Goal: Task Accomplishment & Management: Use online tool/utility

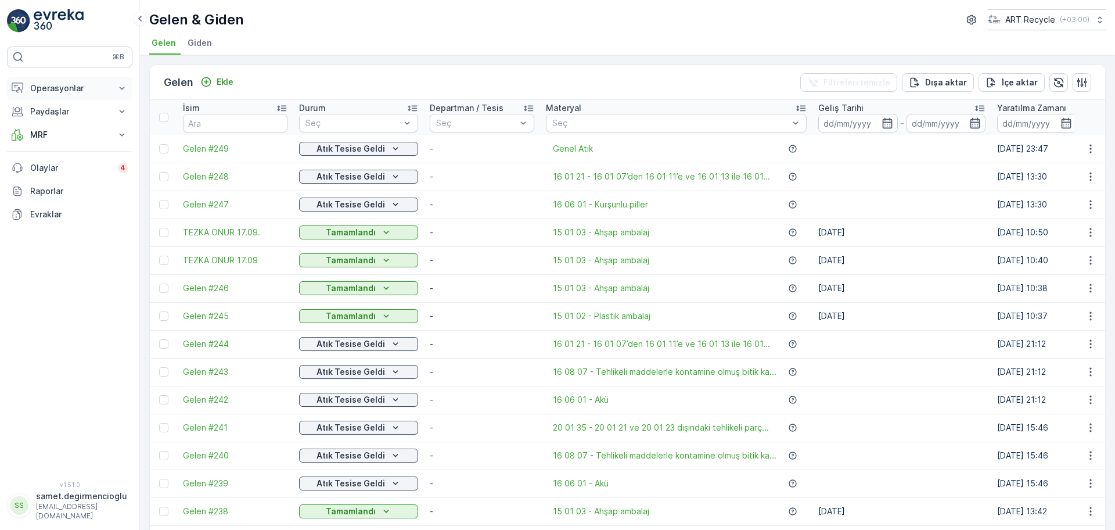
click at [55, 95] on button "Operasyonlar" at bounding box center [69, 88] width 125 height 23
click at [55, 122] on p "Planlama" at bounding box center [47, 125] width 34 height 12
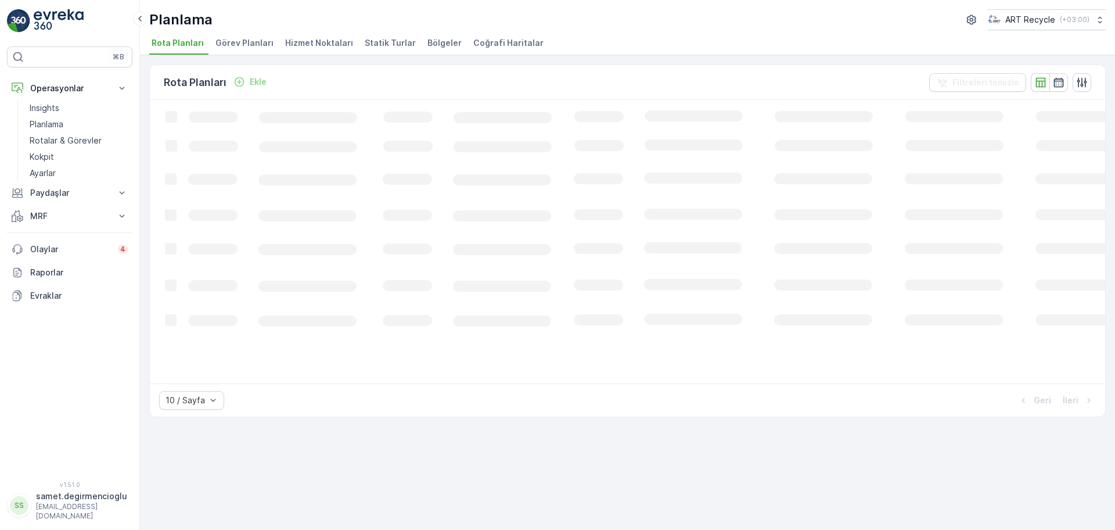
click at [342, 43] on span "Hizmet Noktaları" at bounding box center [319, 43] width 68 height 12
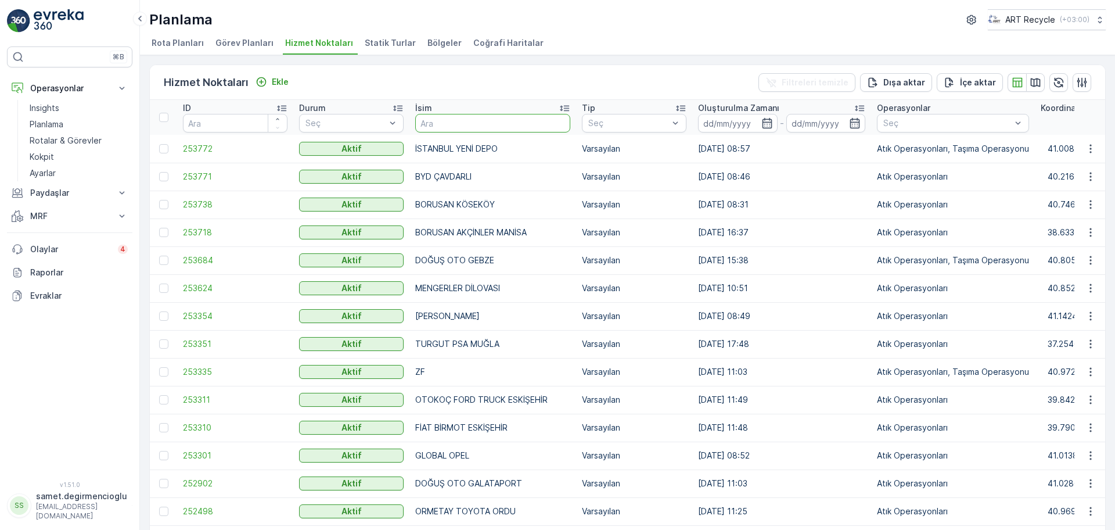
click at [465, 121] on input "text" at bounding box center [492, 123] width 155 height 19
type input "AVCILAR"
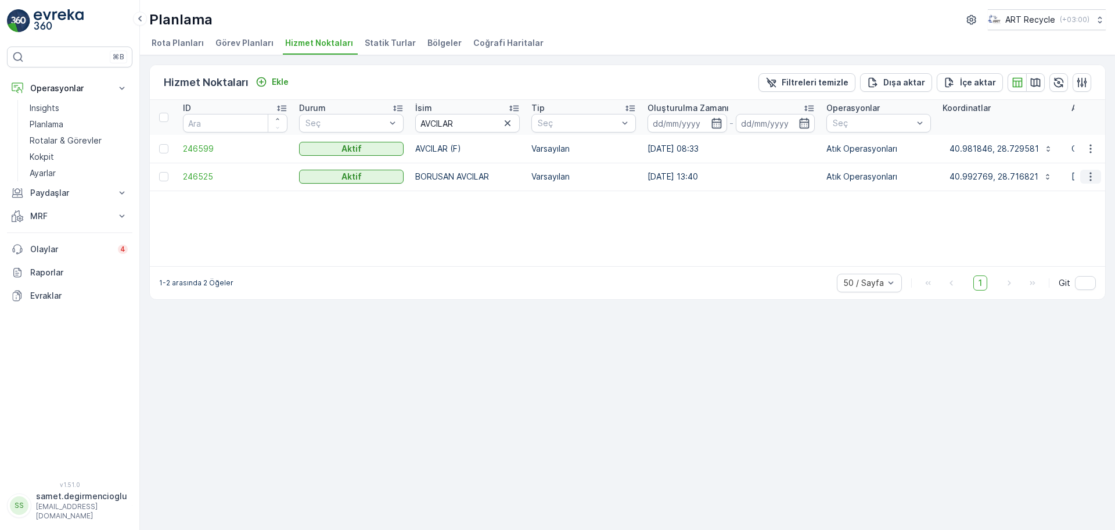
click at [1094, 174] on icon "button" at bounding box center [1091, 177] width 12 height 12
click at [1046, 238] on span "Yeni Ad Hoc Görev Ekle" at bounding box center [1059, 243] width 92 height 12
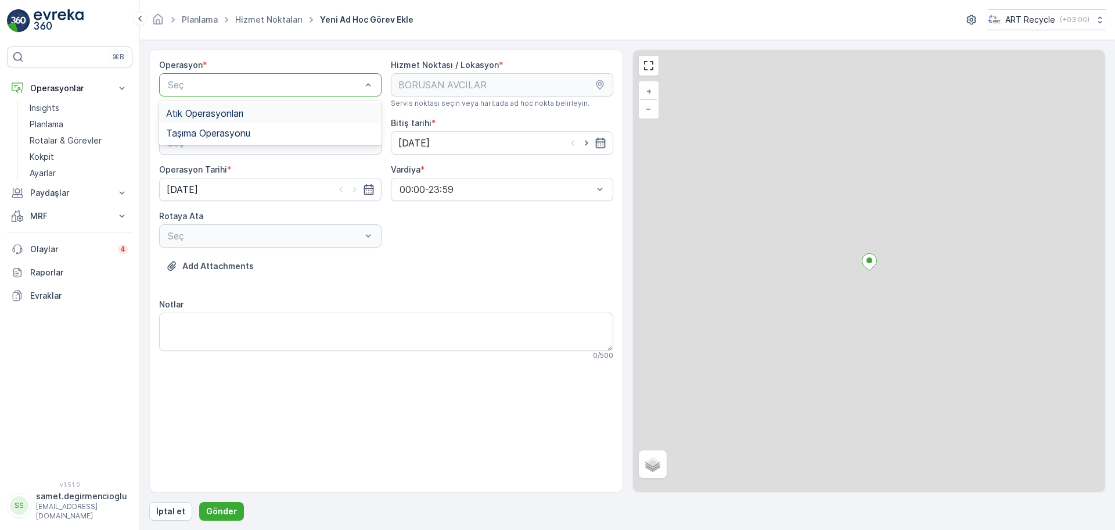
click at [276, 111] on div "Atık Operasyonları" at bounding box center [270, 113] width 209 height 10
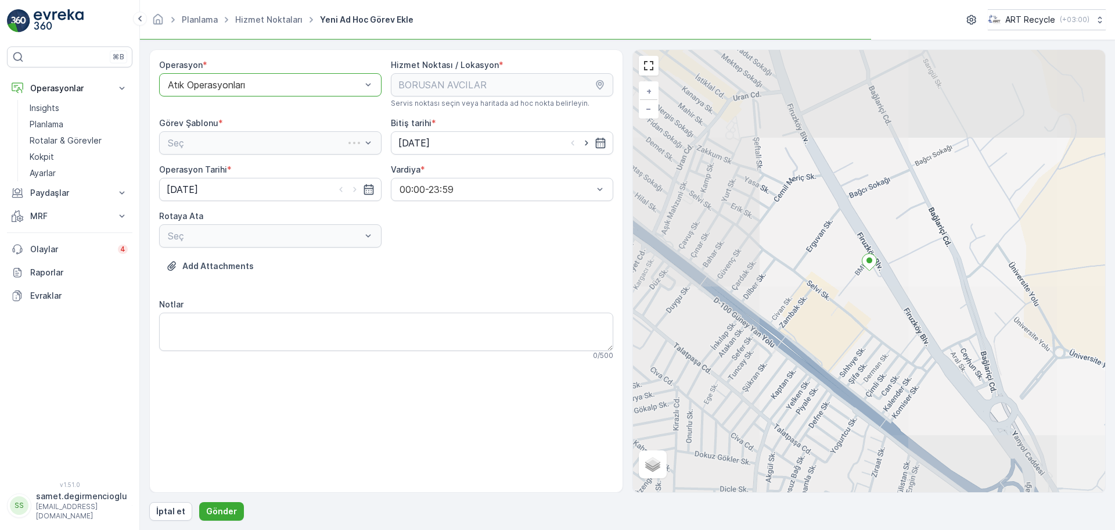
click at [270, 139] on div "Seç" at bounding box center [270, 142] width 222 height 23
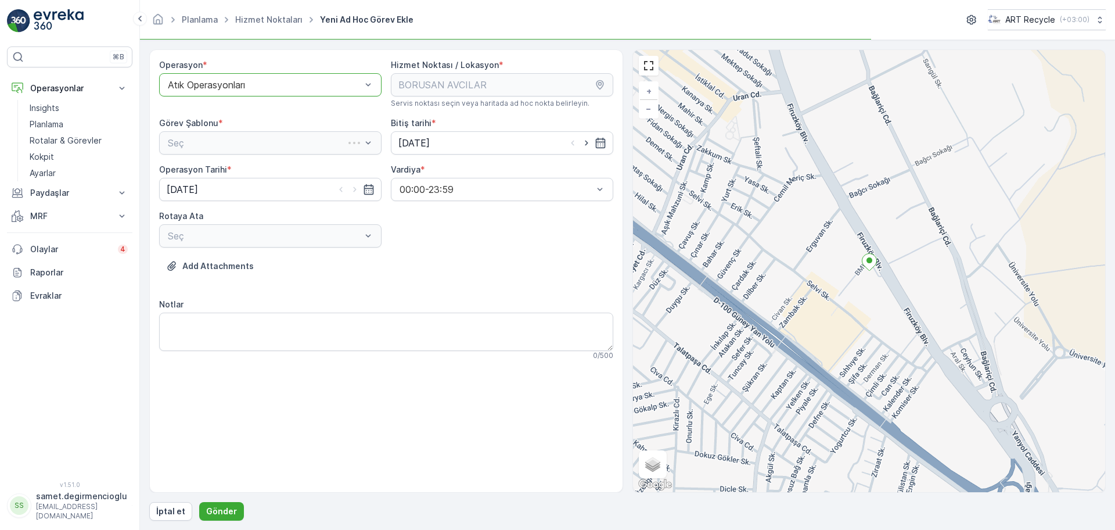
click at [270, 147] on div "Seç" at bounding box center [270, 142] width 222 height 23
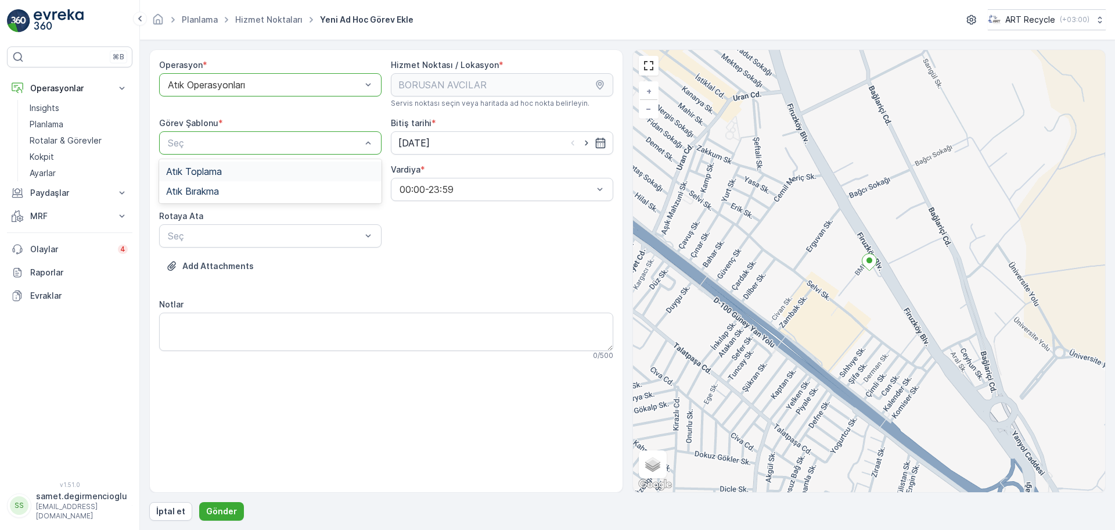
click at [246, 168] on div "Atık Toplama" at bounding box center [270, 171] width 209 height 10
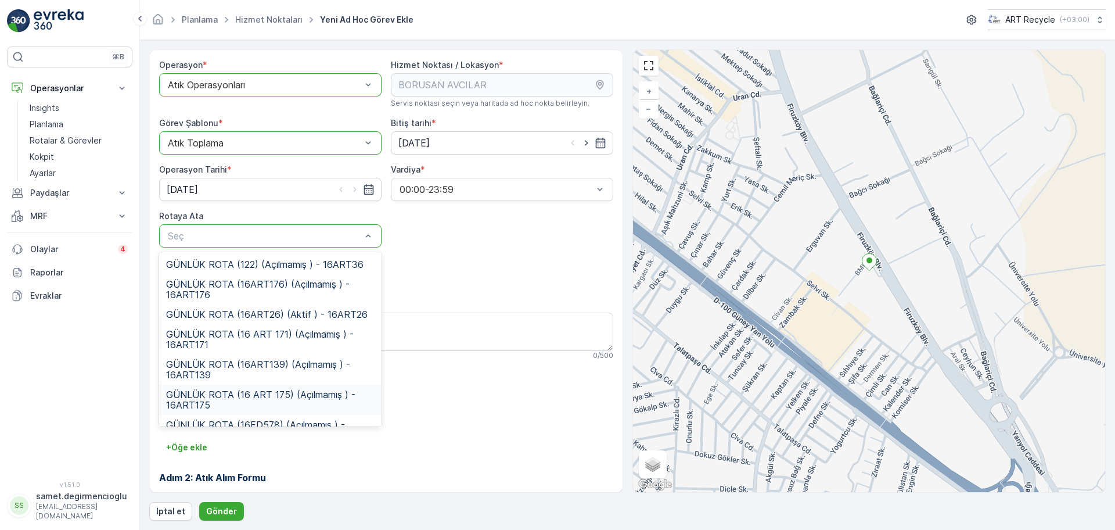
click at [299, 389] on span "GÜNLÜK ROTA (16 ART 175) (Açılmamış ) - 16ART175" at bounding box center [270, 399] width 209 height 21
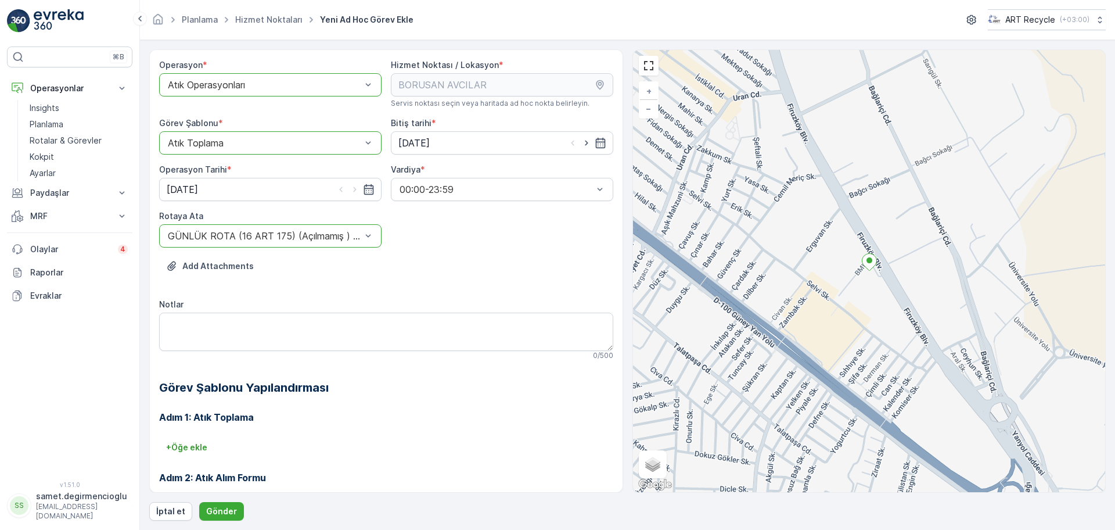
click at [404, 306] on div "Notlar" at bounding box center [386, 305] width 454 height 12
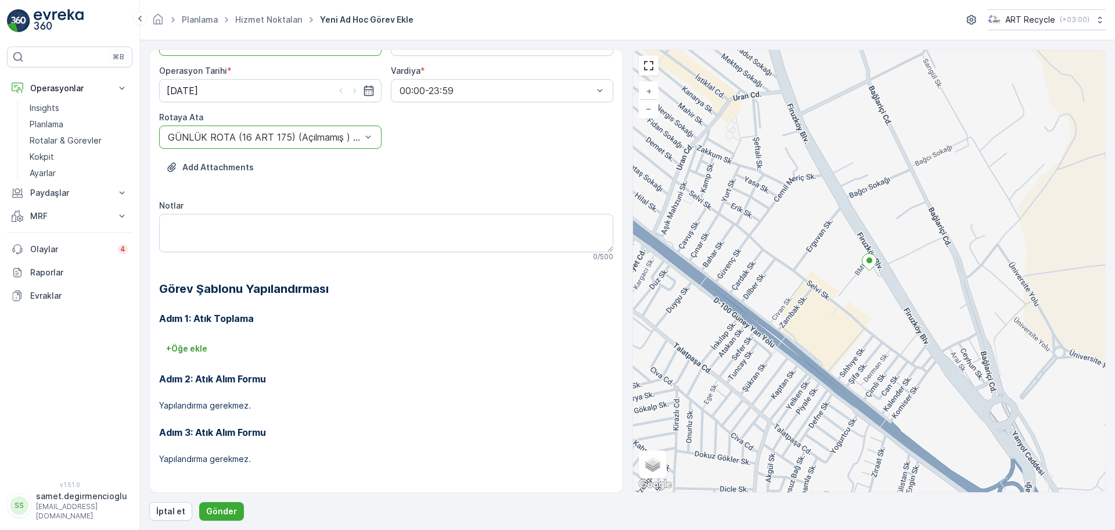
scroll to position [99, 0]
click at [221, 510] on p "Gönder" at bounding box center [221, 511] width 31 height 12
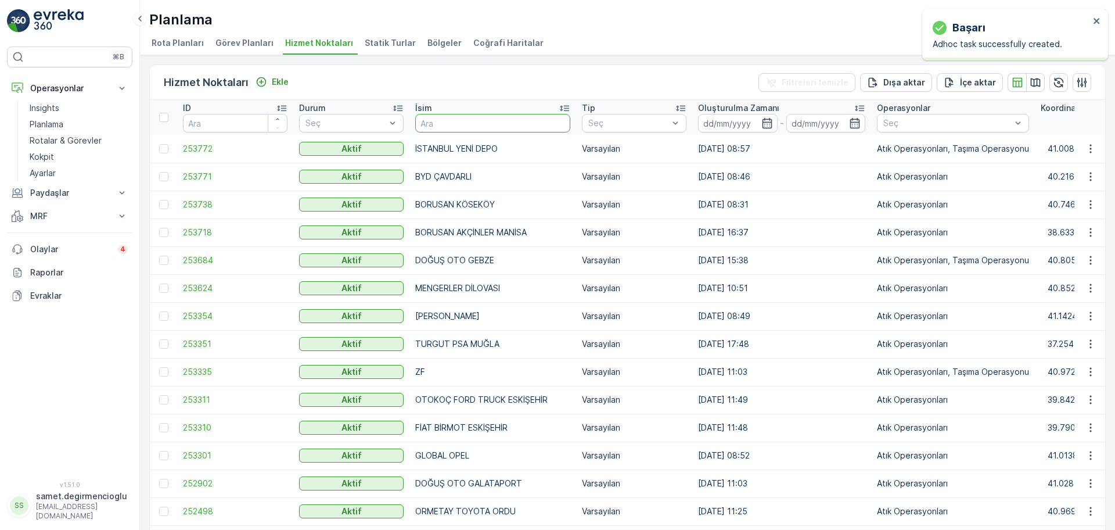
click at [441, 123] on input "text" at bounding box center [492, 123] width 155 height 19
type input "SAMANDIRA"
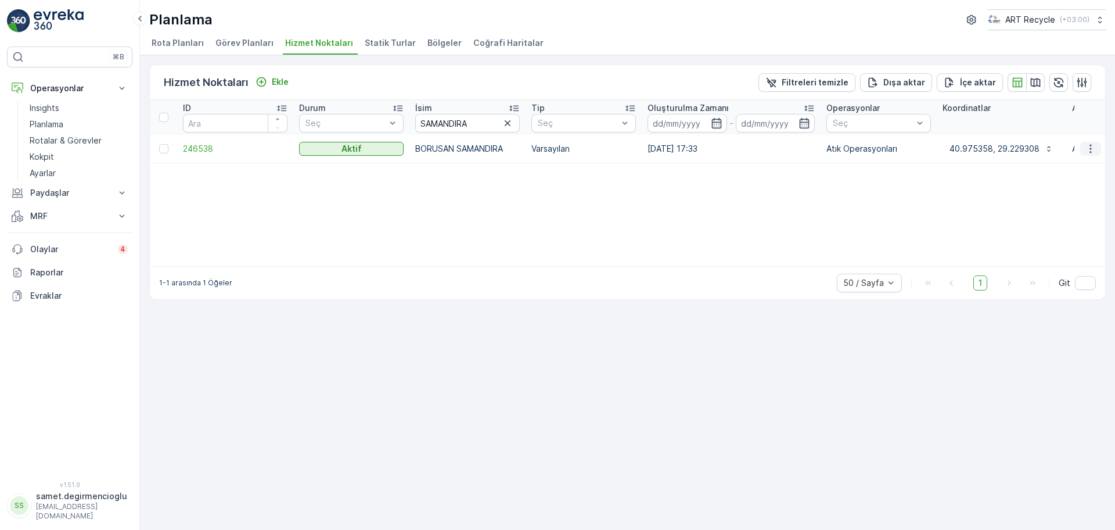
click at [1083, 149] on button "button" at bounding box center [1090, 149] width 21 height 14
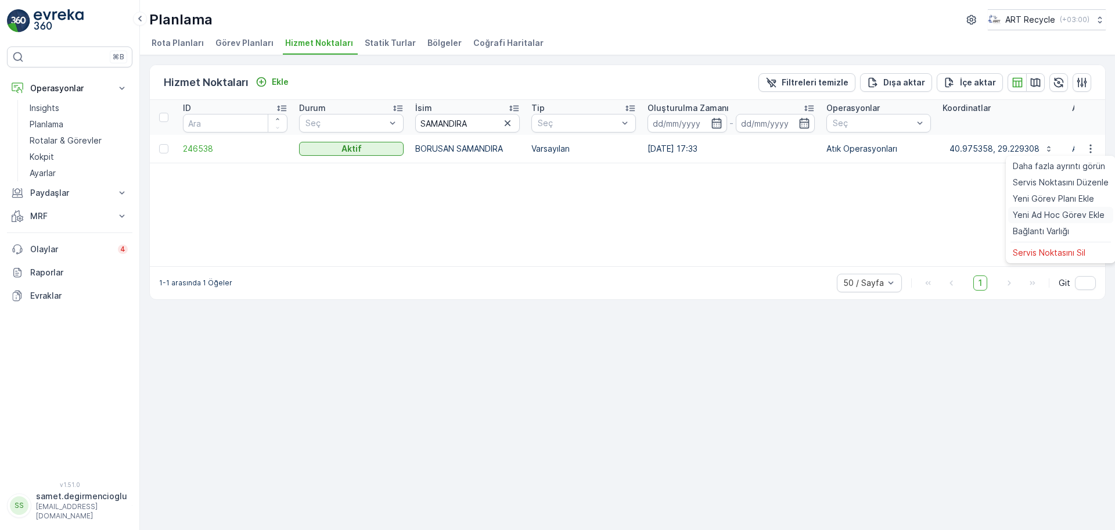
click at [1052, 211] on span "Yeni Ad Hoc Görev Ekle" at bounding box center [1059, 215] width 92 height 12
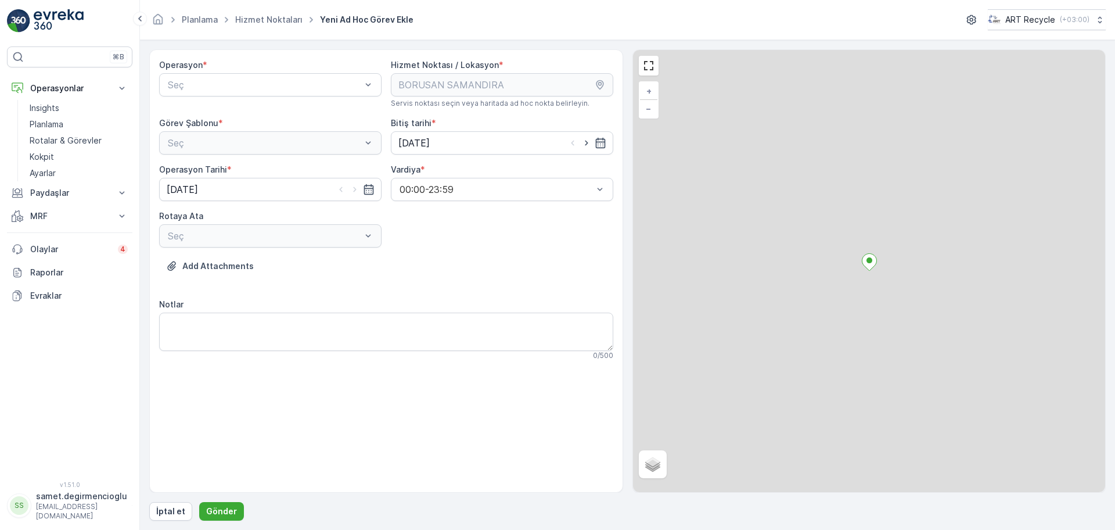
click at [241, 71] on div "Operasyon * Seç" at bounding box center [270, 83] width 222 height 49
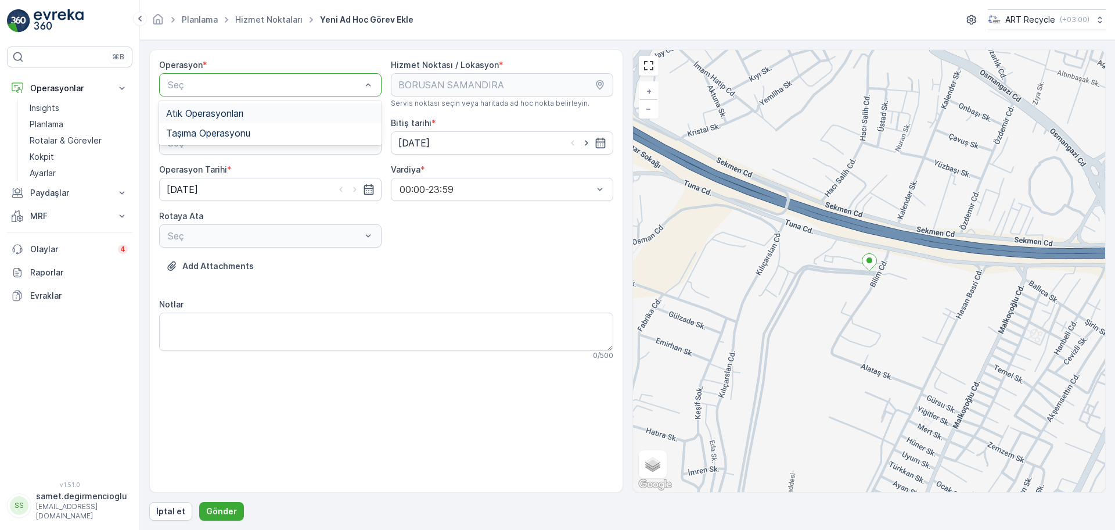
click at [232, 108] on span "Atık Operasyonları" at bounding box center [204, 113] width 77 height 10
click at [241, 168] on div "Atık Toplama" at bounding box center [270, 171] width 209 height 10
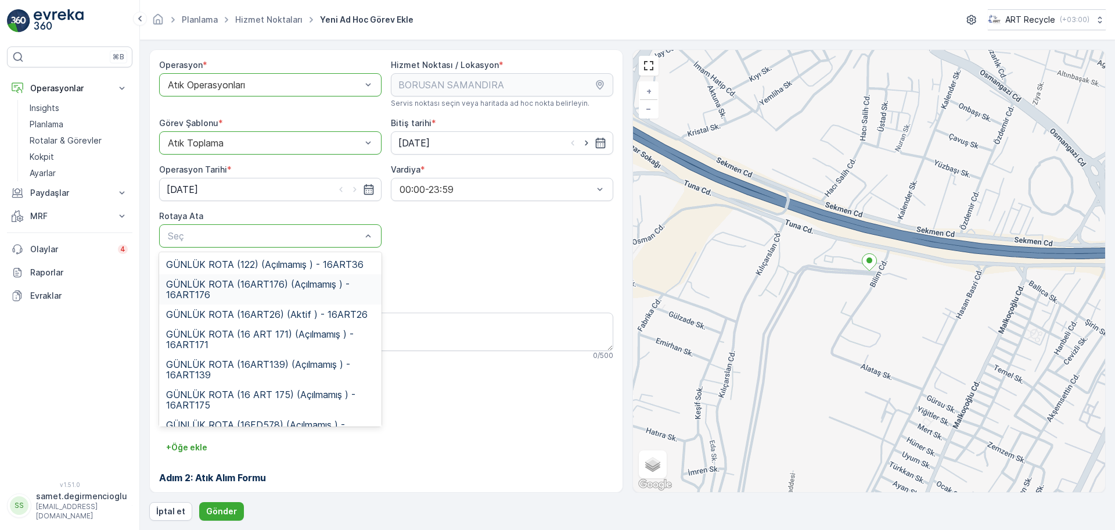
click at [283, 280] on span "GÜNLÜK ROTA (16ART176) (Açılmamış ) - 16ART176" at bounding box center [270, 289] width 209 height 21
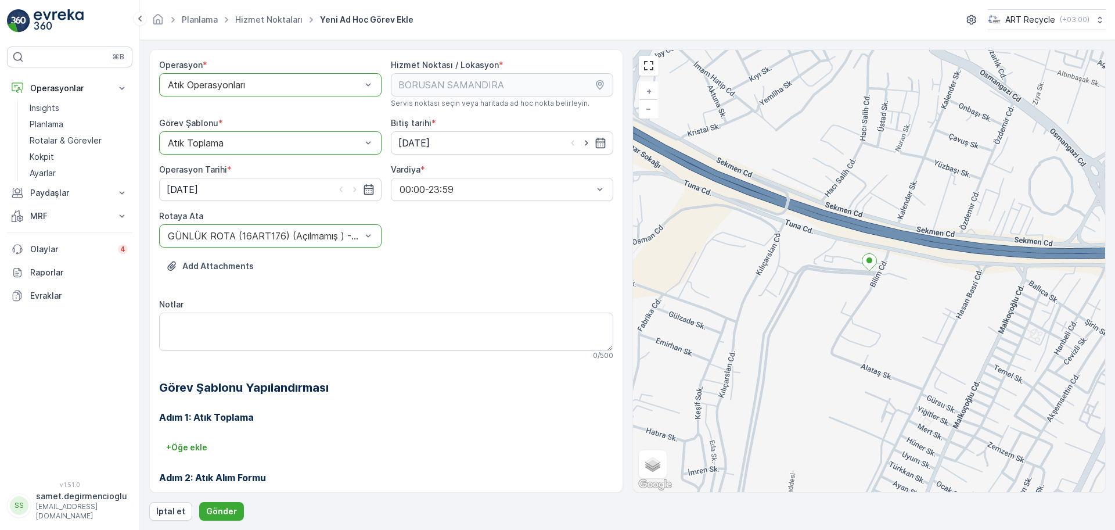
click at [325, 282] on div "Add Attachments" at bounding box center [386, 273] width 454 height 33
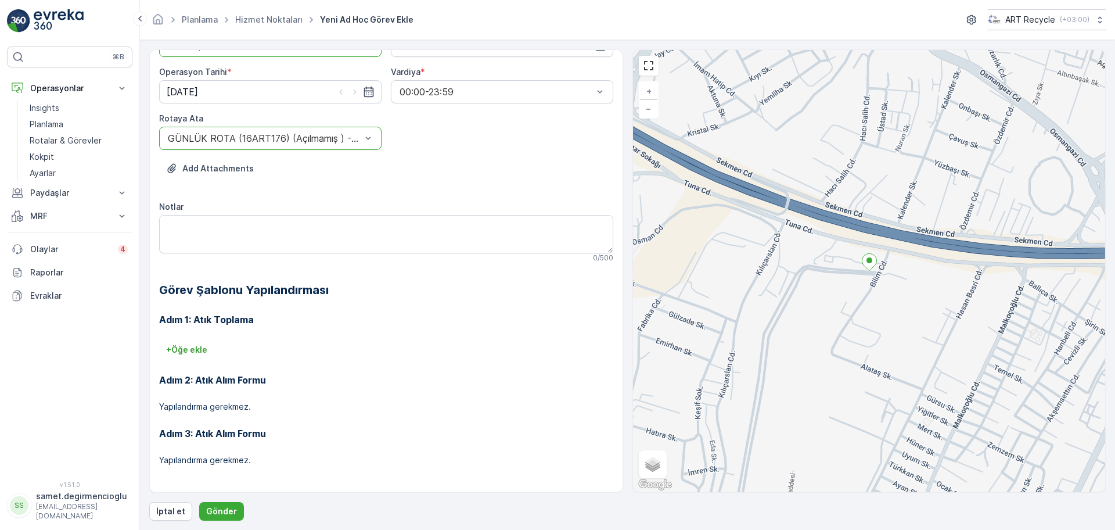
scroll to position [99, 0]
click at [211, 525] on form "Operasyon * option Atık Operasyonları, selected. Atık Operasyonları Hizmet Nokt…" at bounding box center [627, 285] width 975 height 490
click at [221, 519] on button "Gönder" at bounding box center [221, 511] width 45 height 19
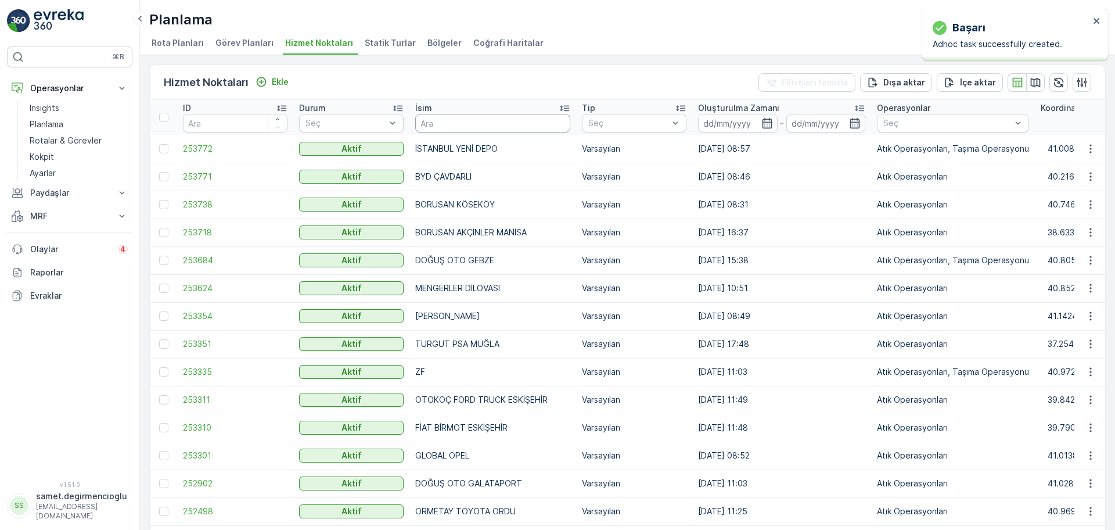
click at [454, 123] on input "text" at bounding box center [492, 123] width 155 height 19
type input "HIZEL"
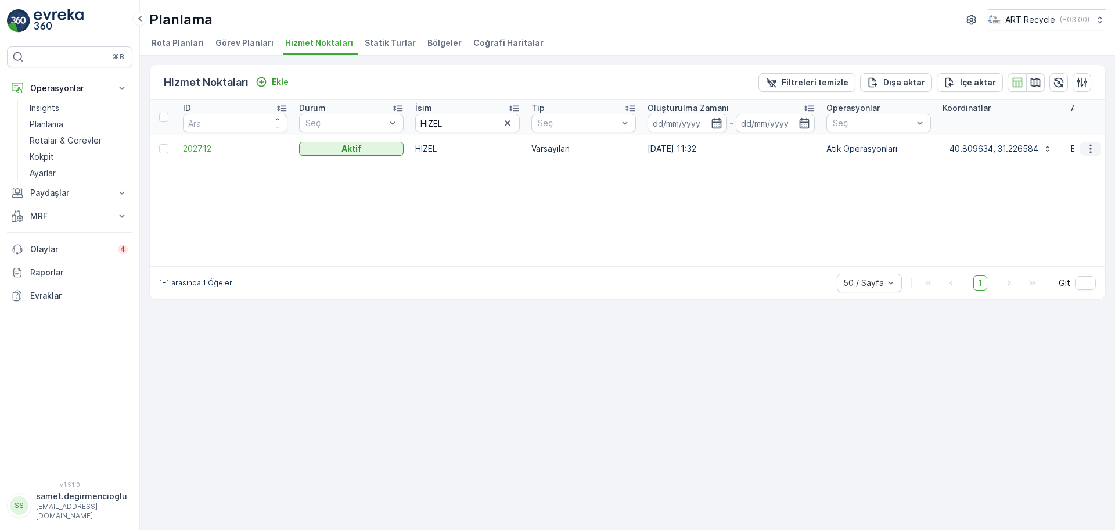
click at [1082, 143] on button "button" at bounding box center [1090, 149] width 21 height 14
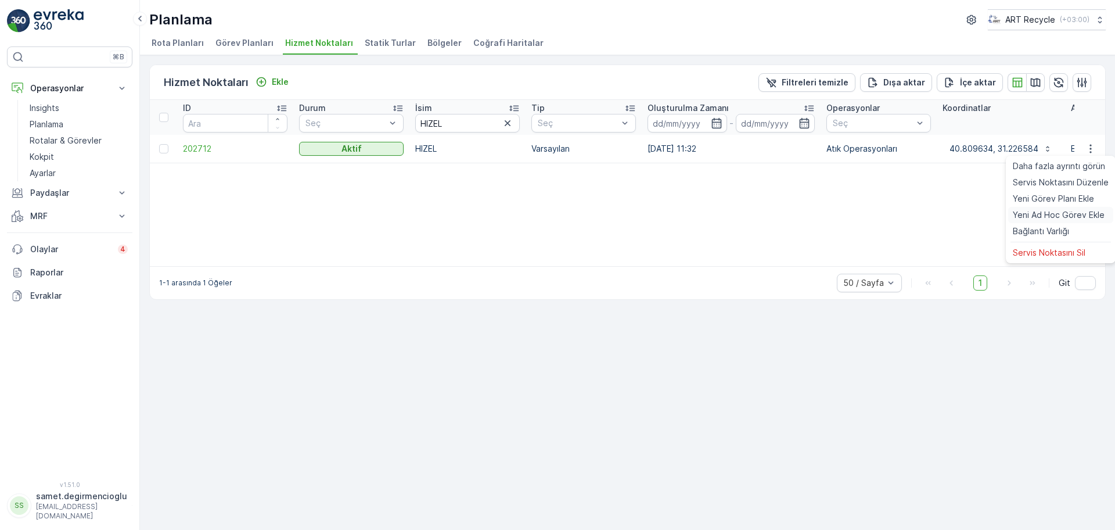
click at [1050, 210] on span "Yeni Ad Hoc Görev Ekle" at bounding box center [1059, 215] width 92 height 12
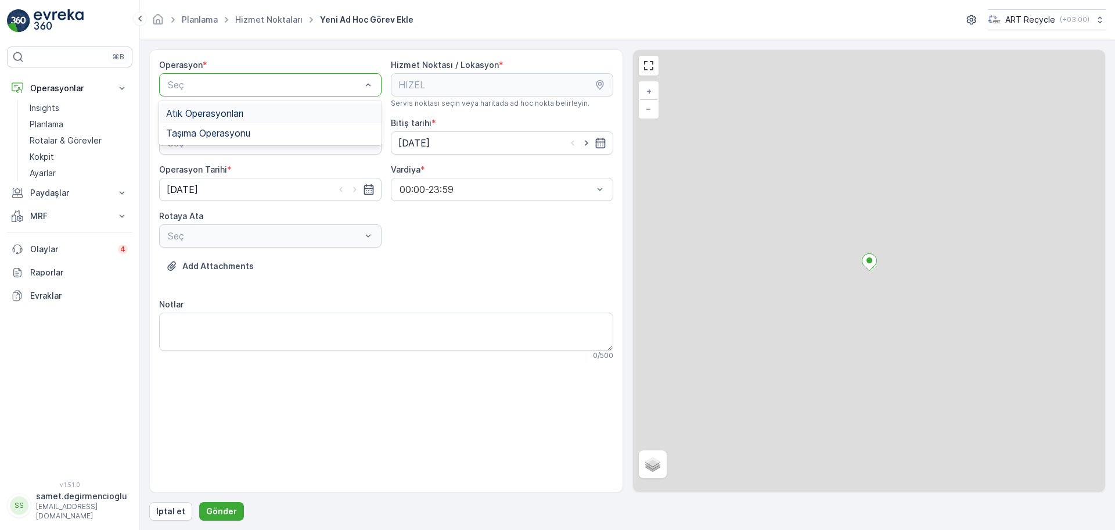
click at [334, 74] on div "Seç" at bounding box center [270, 84] width 222 height 23
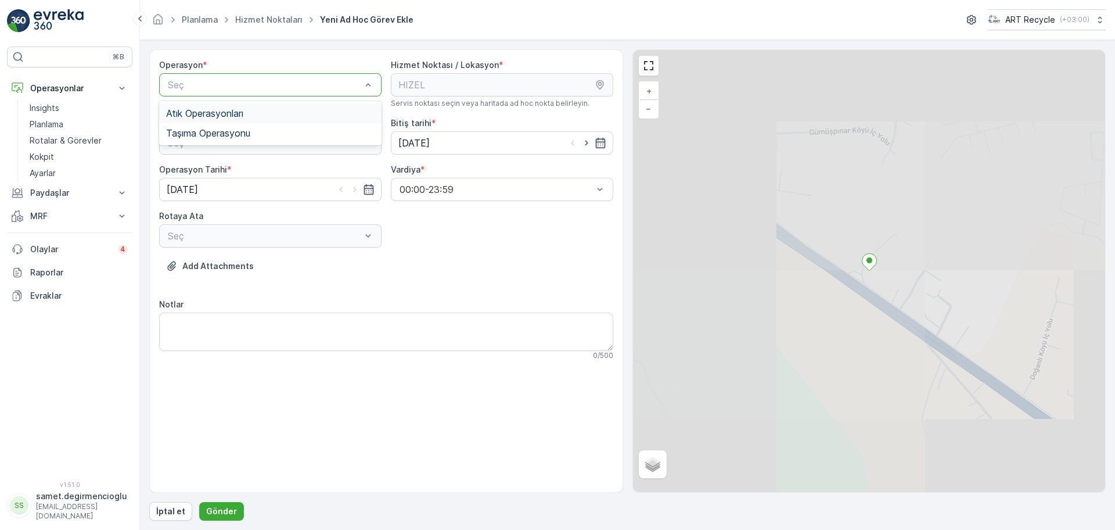
click at [285, 112] on div "Atık Operasyonları" at bounding box center [270, 113] width 209 height 10
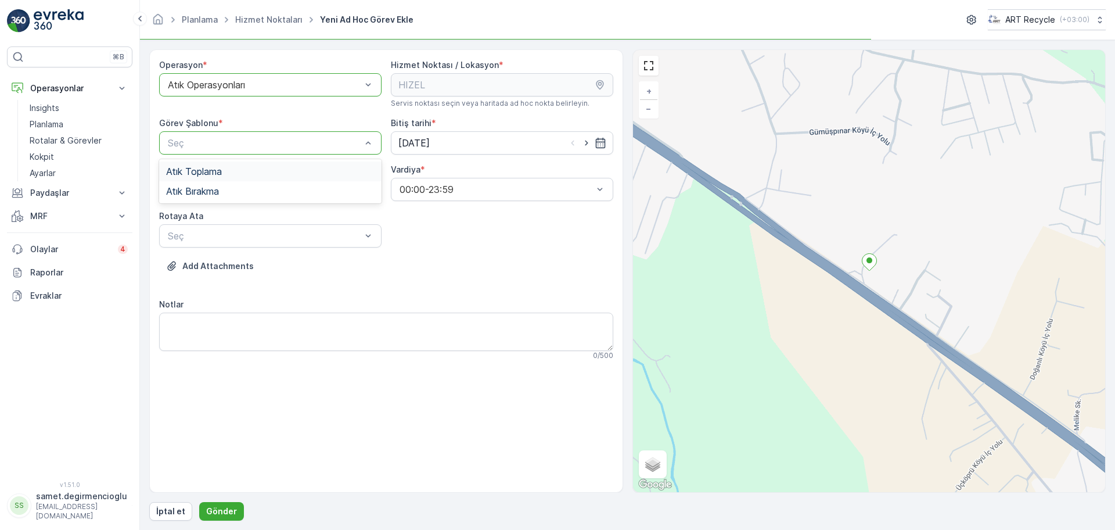
click at [274, 131] on div "Seç" at bounding box center [270, 142] width 222 height 23
click at [249, 168] on div "Atık Toplama" at bounding box center [270, 171] width 209 height 10
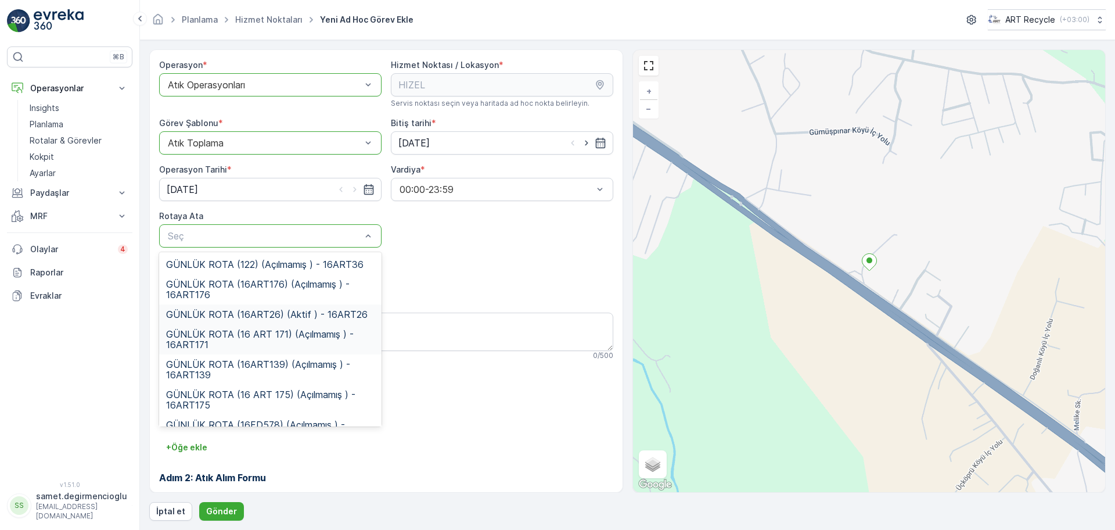
scroll to position [21, 0]
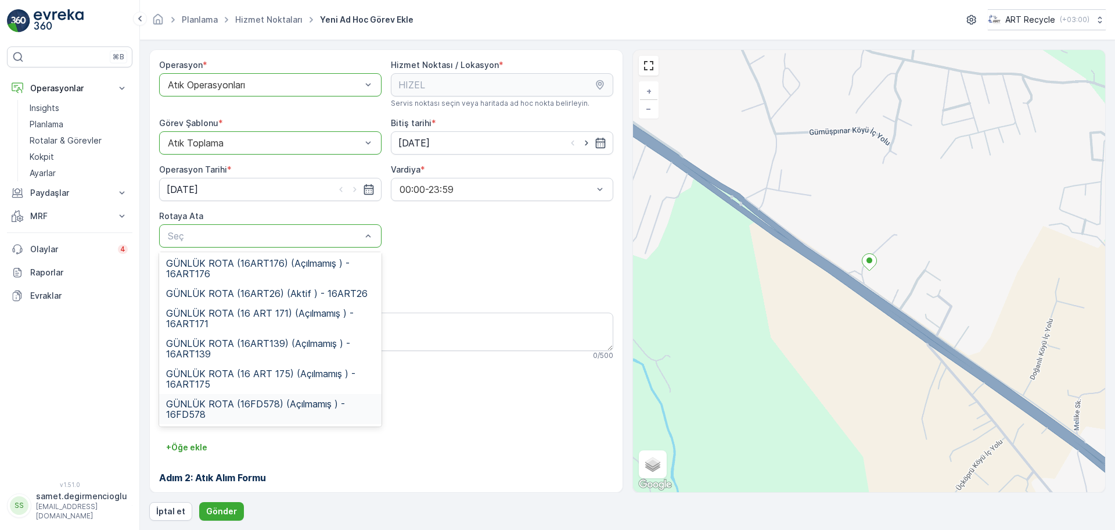
click at [290, 414] on span "GÜNLÜK ROTA (16FD578) (Açılmamış ) - 16FD578" at bounding box center [270, 408] width 209 height 21
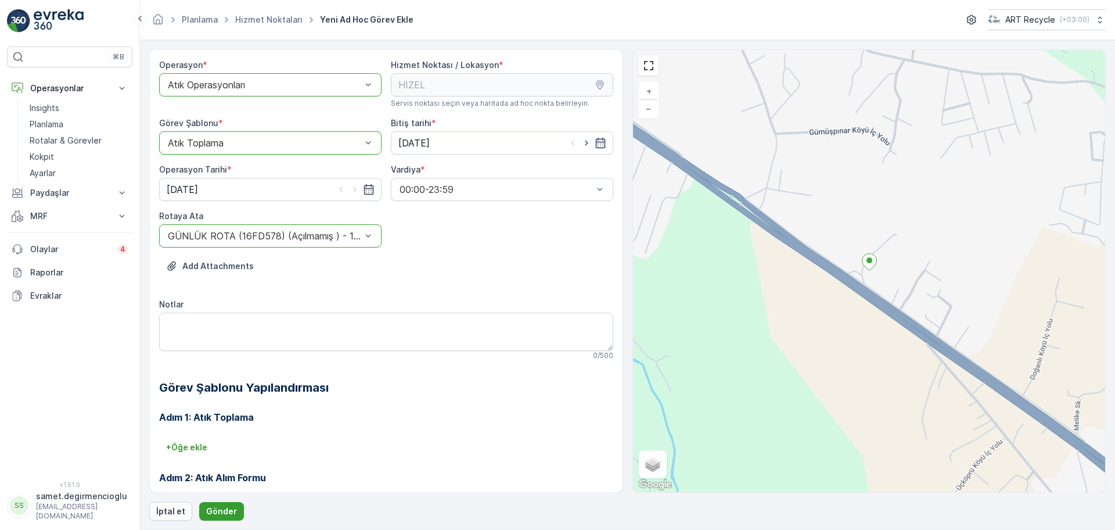
click at [231, 508] on p "Gönder" at bounding box center [221, 511] width 31 height 12
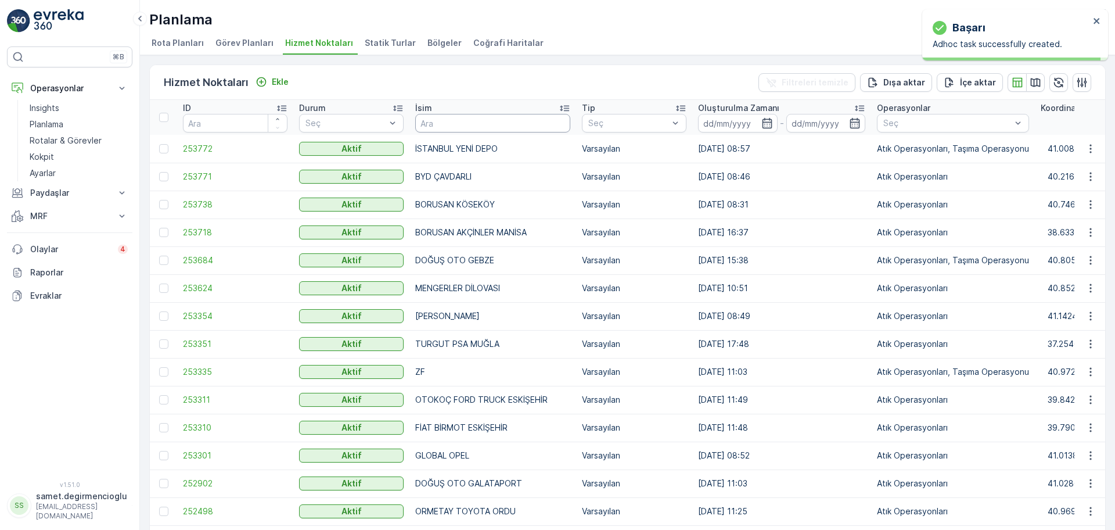
click at [444, 125] on input "text" at bounding box center [492, 123] width 155 height 19
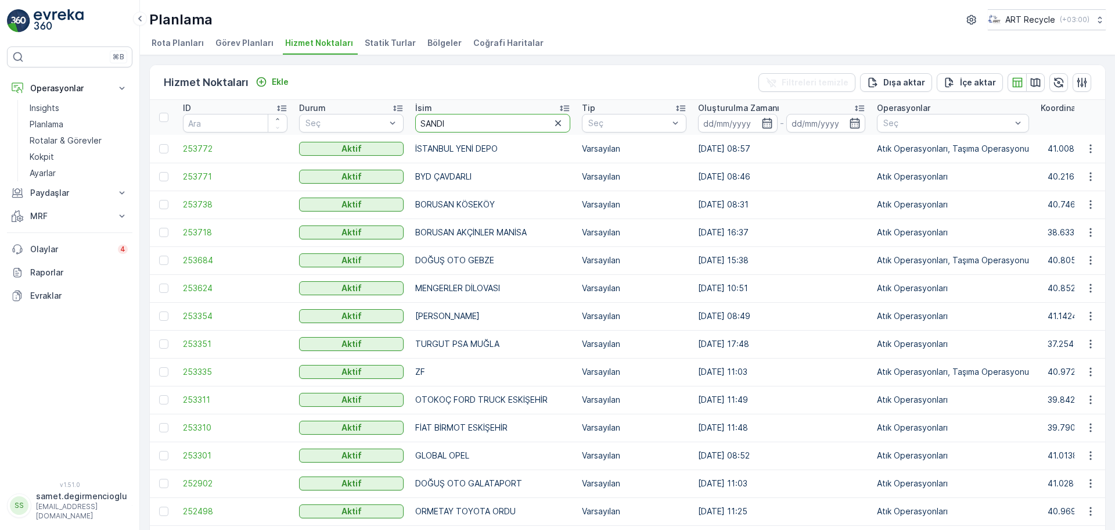
type input "SANDIK"
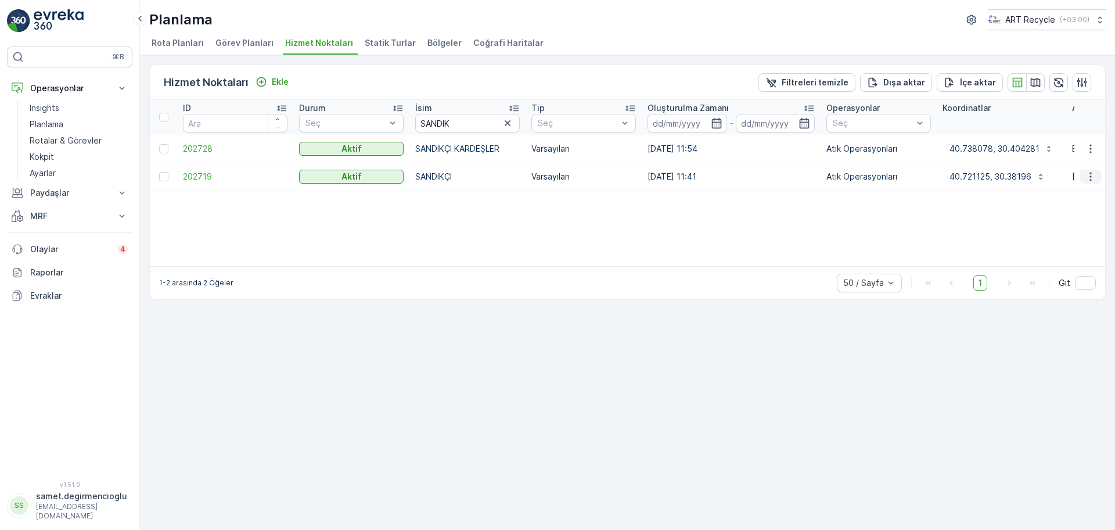
click at [1088, 174] on icon "button" at bounding box center [1091, 177] width 12 height 12
click at [1048, 239] on span "Yeni Ad Hoc Görev Ekle" at bounding box center [1059, 243] width 92 height 12
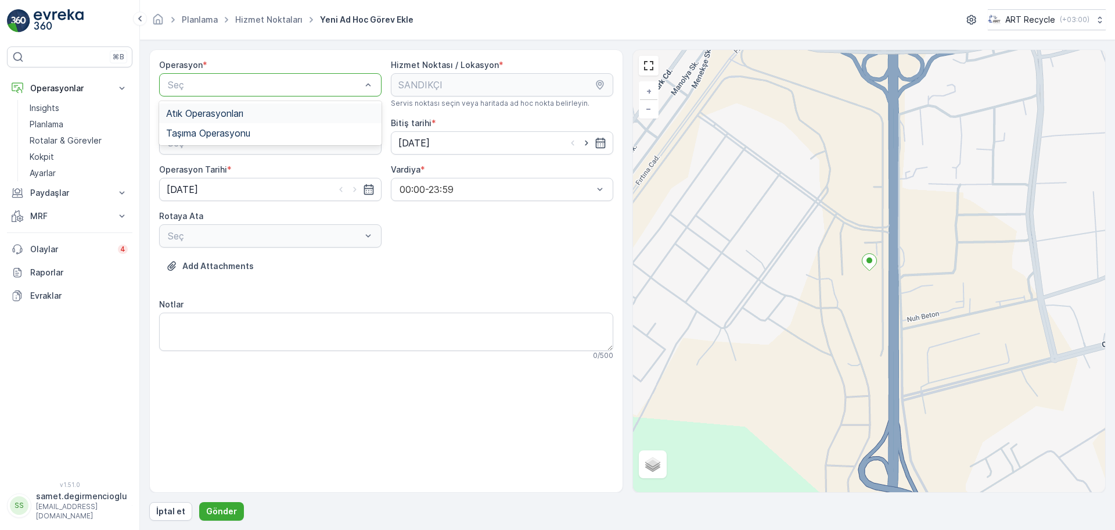
click at [232, 114] on span "Atık Operasyonları" at bounding box center [204, 113] width 77 height 10
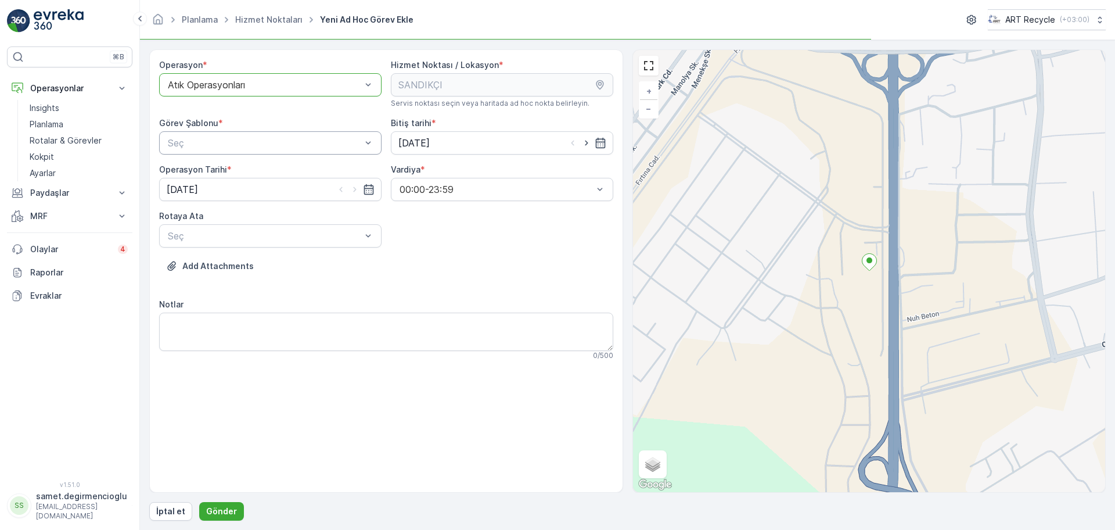
click at [232, 134] on div "Seç" at bounding box center [270, 142] width 222 height 23
click at [228, 171] on div "Atık Toplama" at bounding box center [270, 171] width 209 height 10
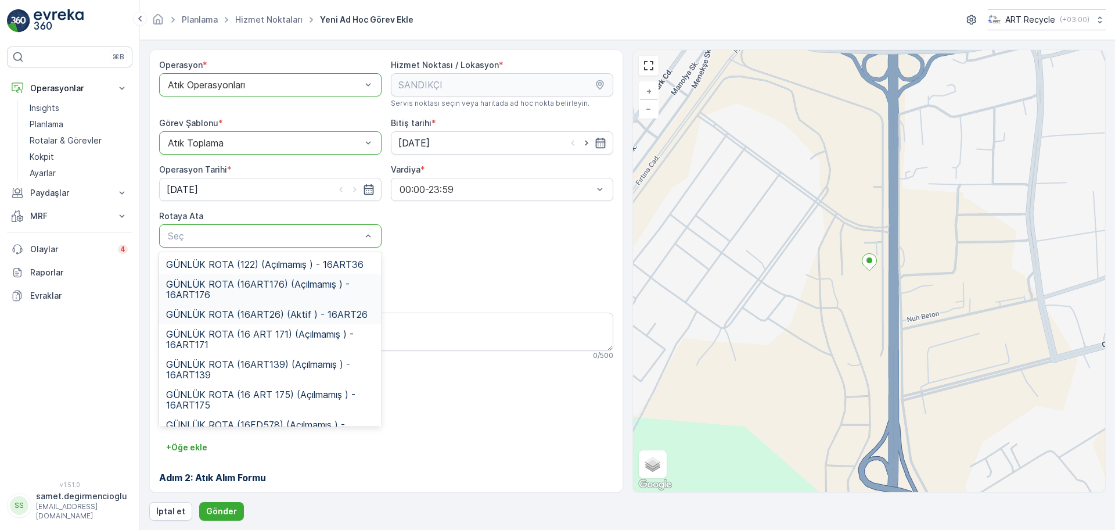
scroll to position [21, 0]
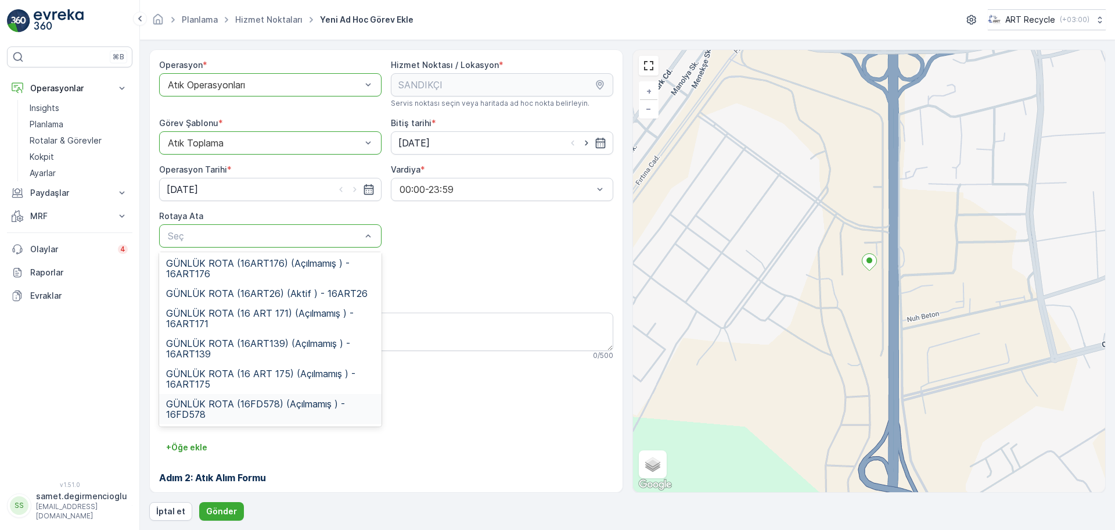
click at [257, 407] on span "GÜNLÜK ROTA (16FD578) (Açılmamış ) - 16FD578" at bounding box center [270, 408] width 209 height 21
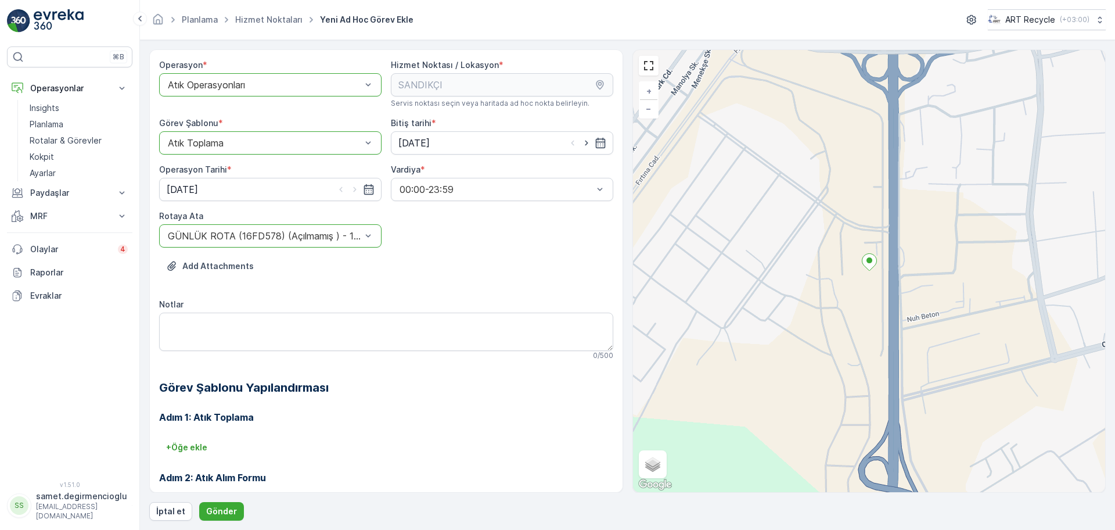
click at [331, 425] on div "Adım 1: Atık Toplama + Öğe ekle Adım 2: Atık Alım Formu Yapılandırma gerekmez. …" at bounding box center [386, 489] width 454 height 186
click at [225, 516] on p "Gönder" at bounding box center [221, 511] width 31 height 12
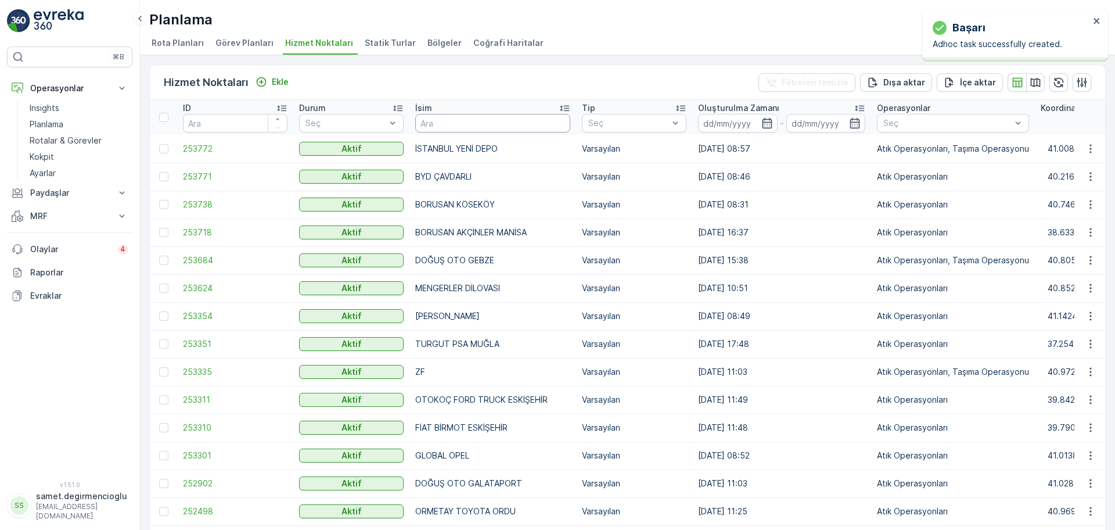
click at [477, 116] on input "text" at bounding box center [492, 123] width 155 height 19
type input "BPO"
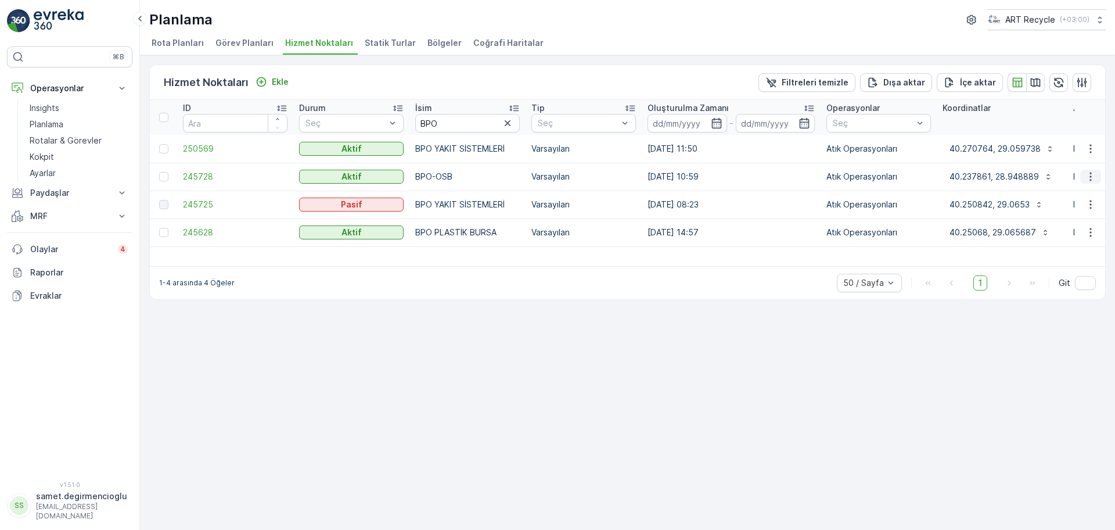
click at [1086, 175] on icon "button" at bounding box center [1091, 177] width 12 height 12
click at [1037, 246] on span "Yeni Ad Hoc Görev Ekle" at bounding box center [1059, 243] width 92 height 12
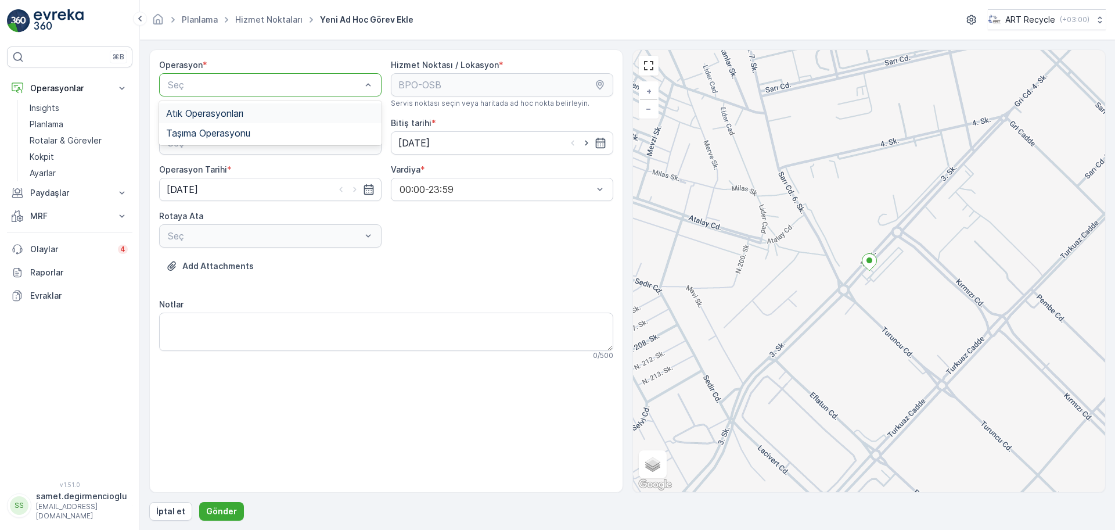
click at [260, 120] on div "Atık Operasyonları" at bounding box center [270, 113] width 222 height 20
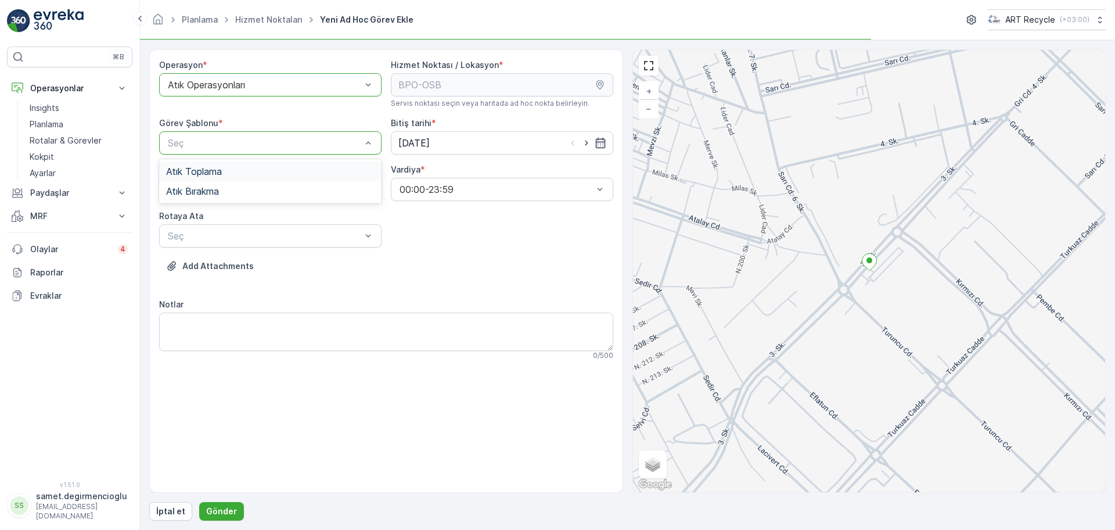
click at [238, 167] on div "Atık Toplama" at bounding box center [270, 171] width 209 height 10
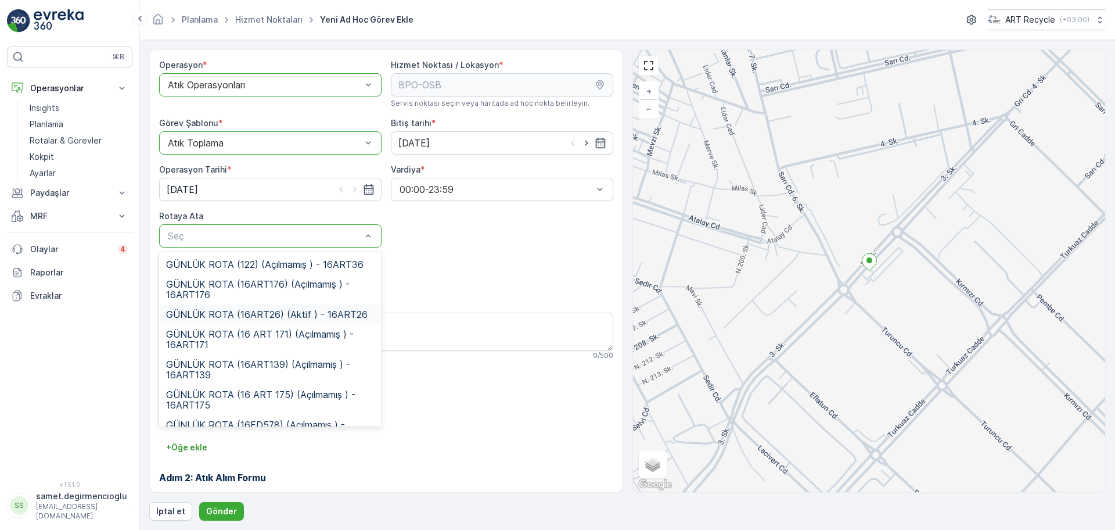
click at [281, 313] on span "GÜNLÜK ROTA (16ART26) (Aktif ) - 16ART26" at bounding box center [267, 314] width 202 height 10
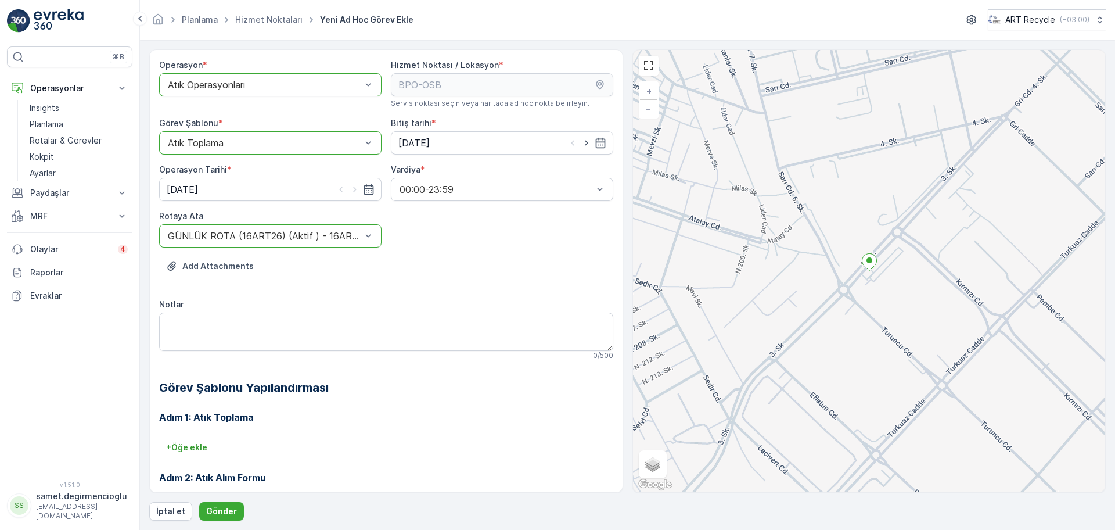
click at [472, 281] on div "Add Attachments" at bounding box center [386, 273] width 454 height 33
click at [213, 515] on p "Gönder" at bounding box center [221, 511] width 31 height 12
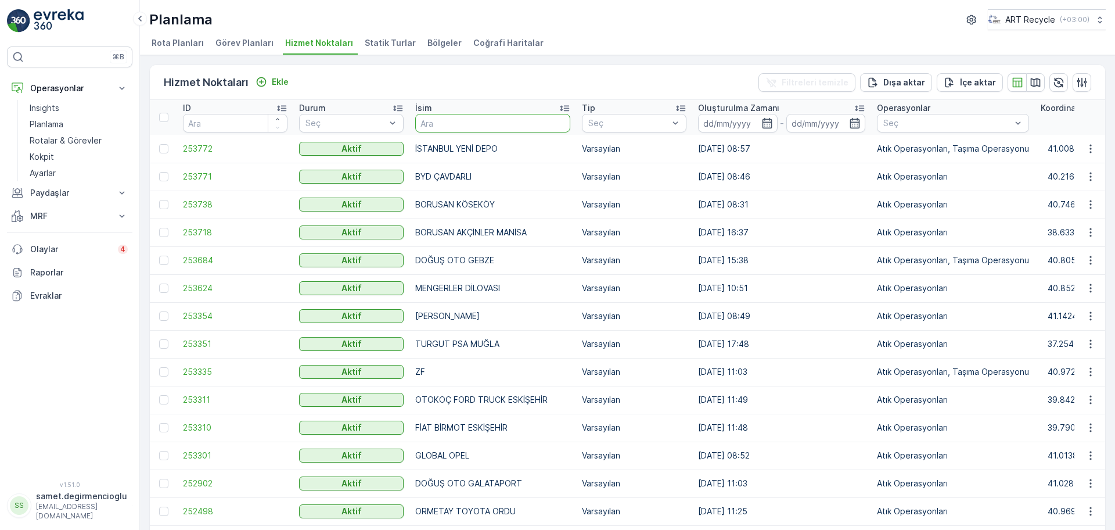
click at [477, 119] on input "text" at bounding box center [492, 123] width 155 height 19
type input "FENER"
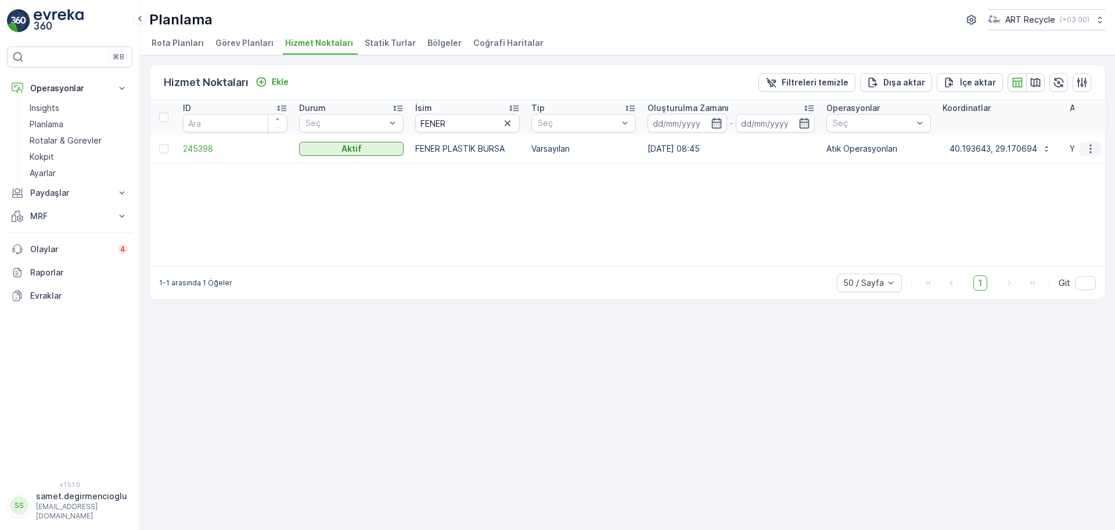
click at [1090, 146] on icon "button" at bounding box center [1091, 149] width 12 height 12
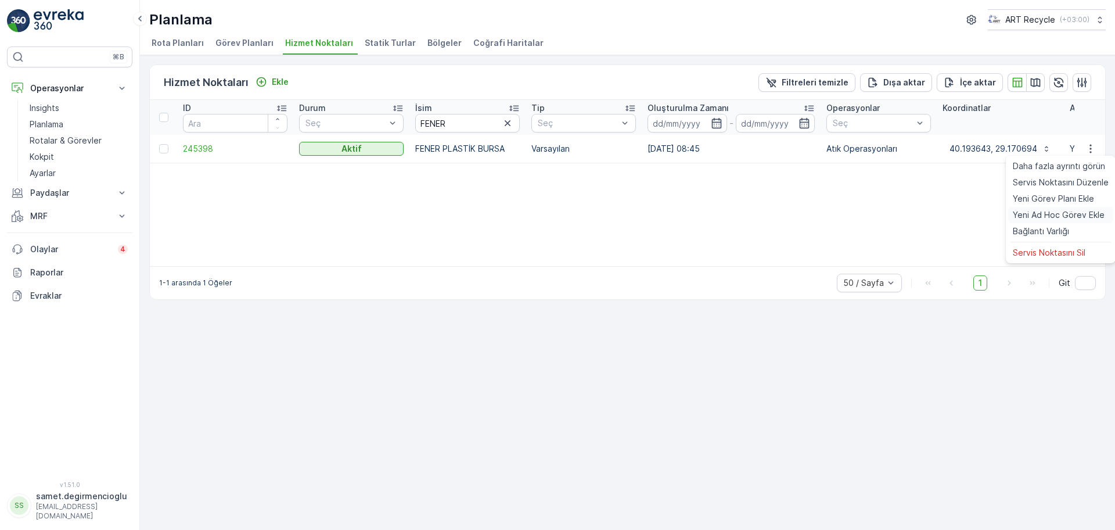
click at [1053, 217] on span "Yeni Ad Hoc Görev Ekle" at bounding box center [1059, 215] width 92 height 12
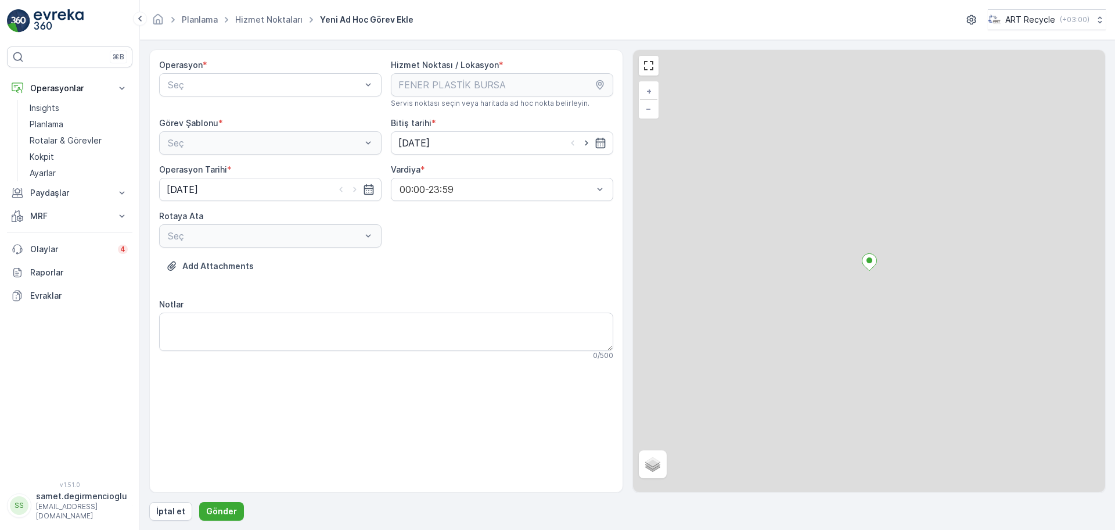
click at [223, 96] on div "Operasyon * Seç" at bounding box center [270, 83] width 222 height 49
click at [221, 108] on span "Atık Operasyonları" at bounding box center [204, 113] width 77 height 10
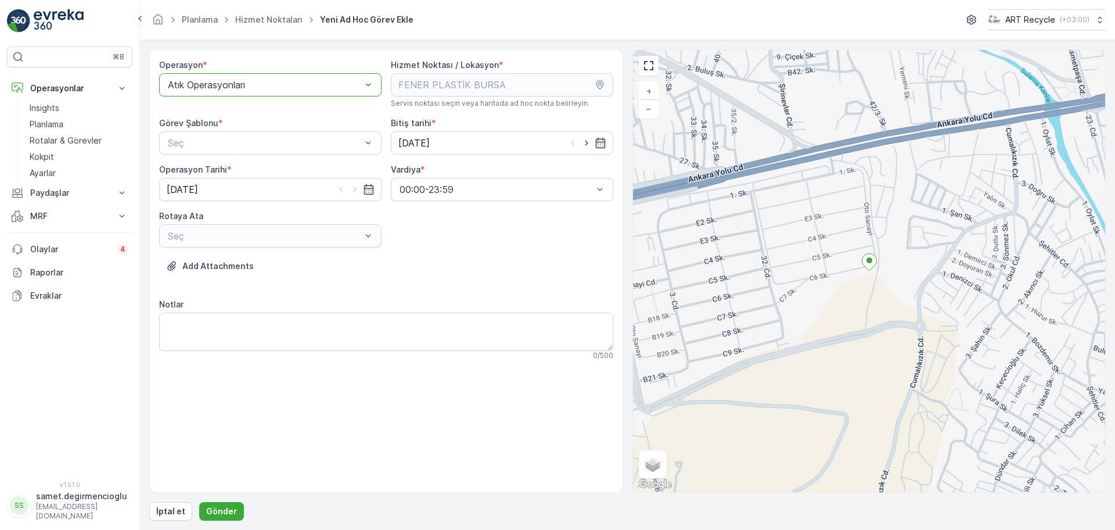
click at [222, 132] on div "Seç" at bounding box center [270, 142] width 222 height 23
click at [225, 196] on div "Atık Bırakma" at bounding box center [270, 191] width 222 height 20
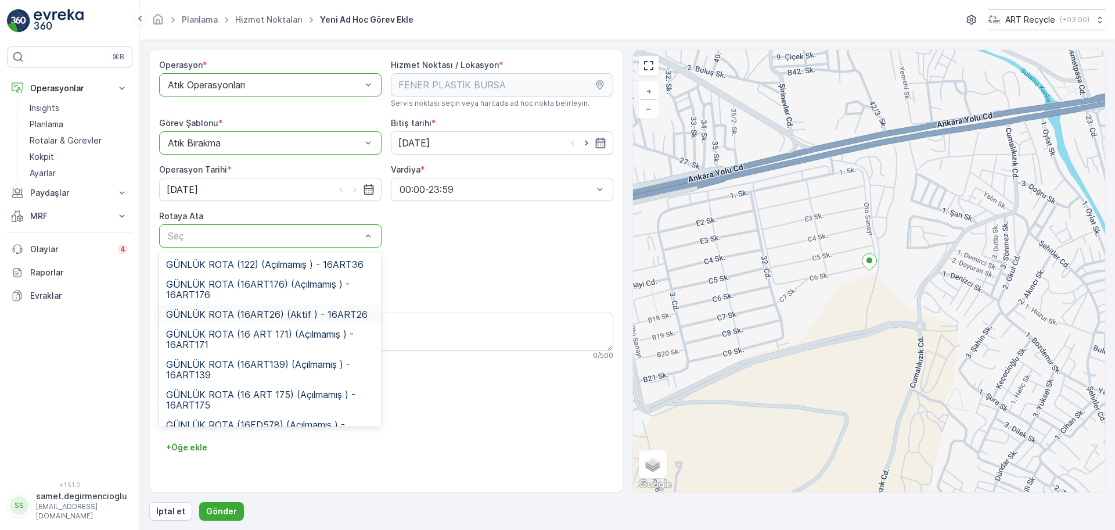
click at [258, 309] on span "GÜNLÜK ROTA (16ART26) (Aktif ) - 16ART26" at bounding box center [267, 314] width 202 height 10
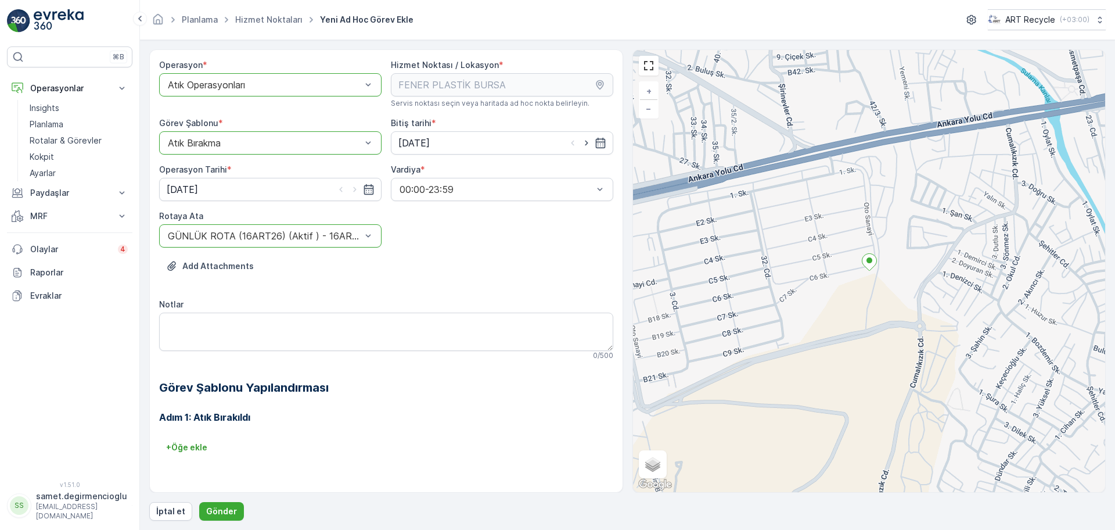
click at [419, 272] on div "Add Attachments" at bounding box center [386, 273] width 454 height 33
click at [227, 505] on p "Gönder" at bounding box center [221, 511] width 31 height 12
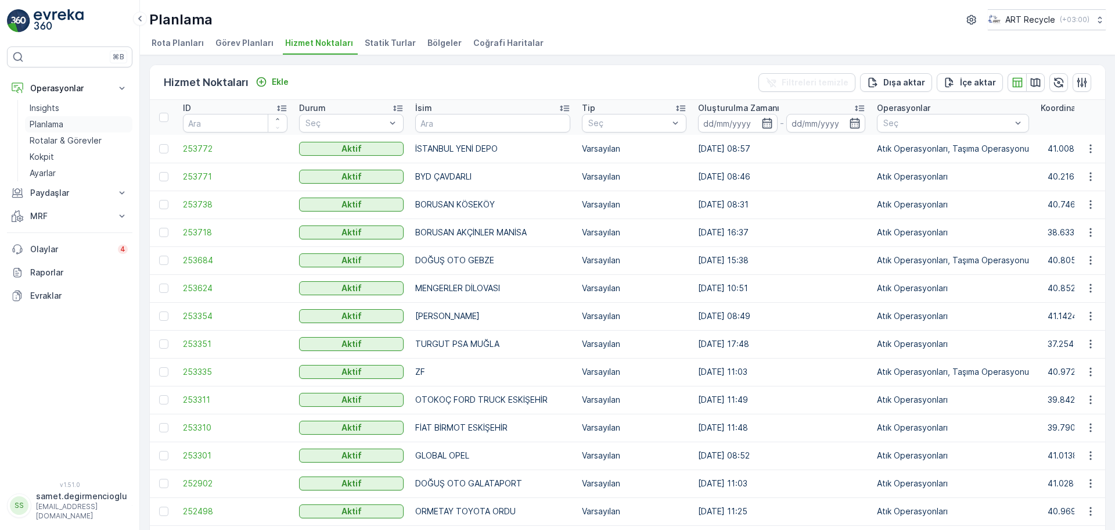
click at [63, 124] on p "Planlama" at bounding box center [47, 125] width 34 height 12
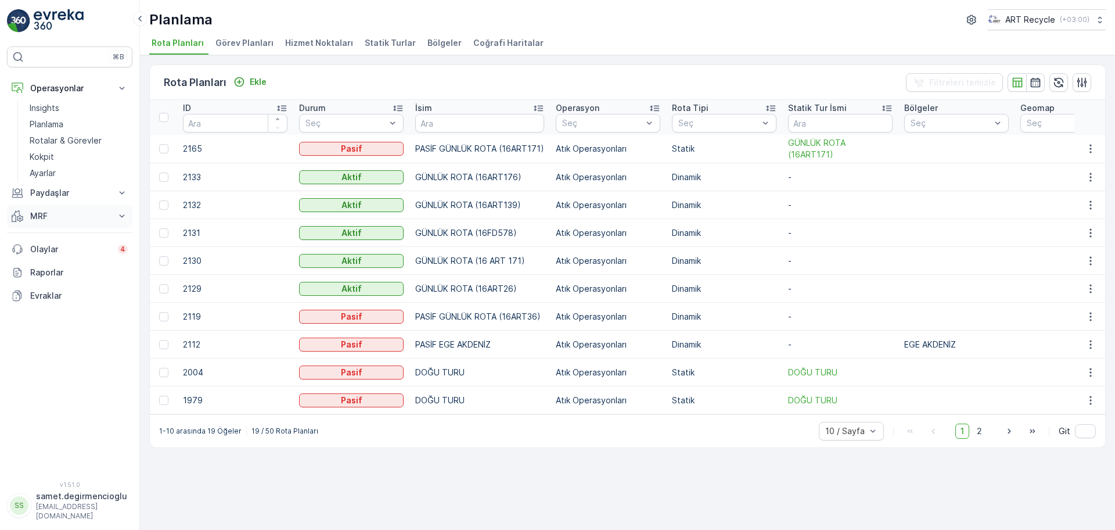
click at [60, 216] on p "MRF" at bounding box center [69, 216] width 79 height 12
click at [70, 235] on p "Gelen & Giden" at bounding box center [58, 236] width 56 height 12
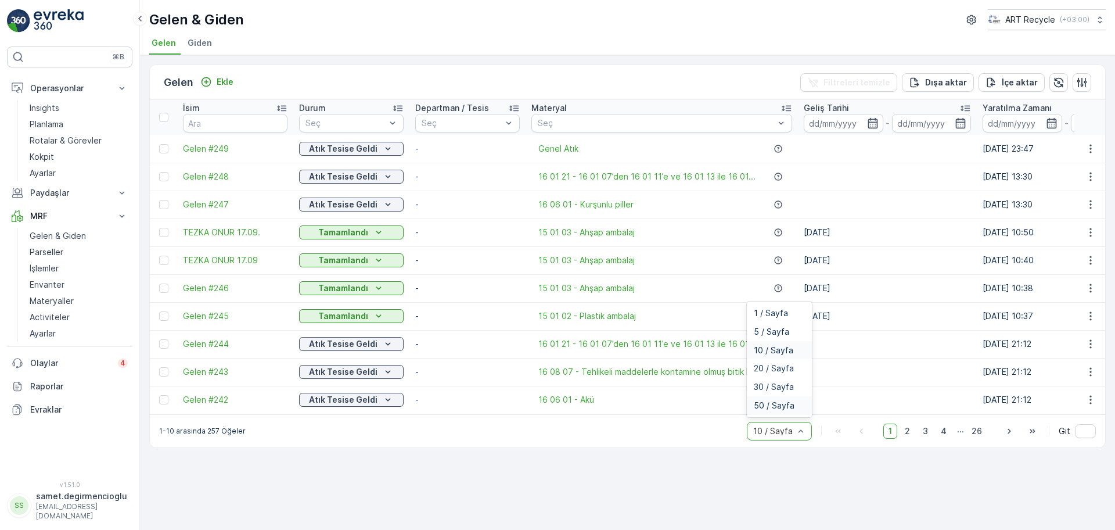
click at [775, 408] on span "50 / Sayfa" at bounding box center [774, 405] width 41 height 9
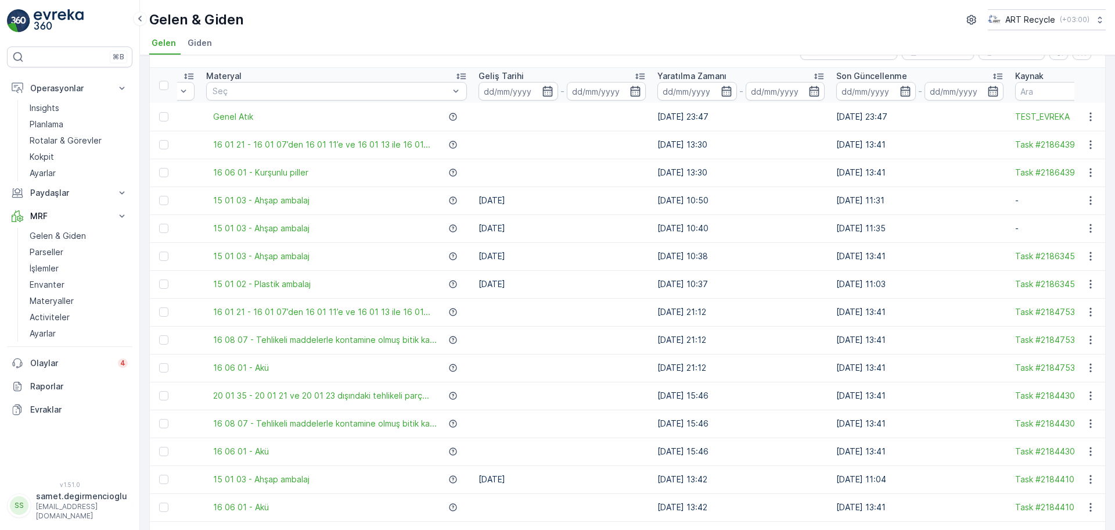
scroll to position [0, 505]
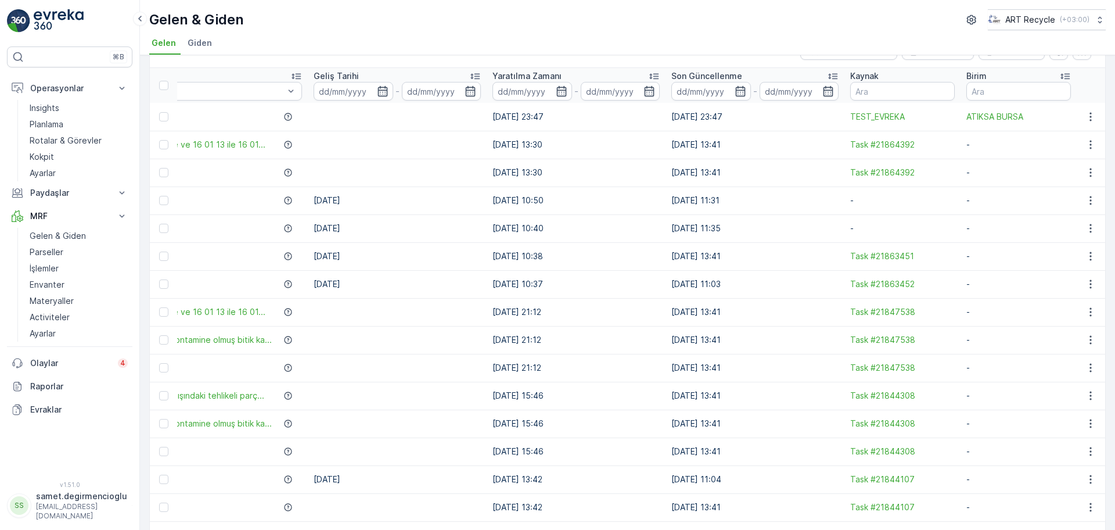
drag, startPoint x: 805, startPoint y: 201, endPoint x: 940, endPoint y: 195, distance: 136.1
drag, startPoint x: 940, startPoint y: 195, endPoint x: 534, endPoint y: 196, distance: 406.0
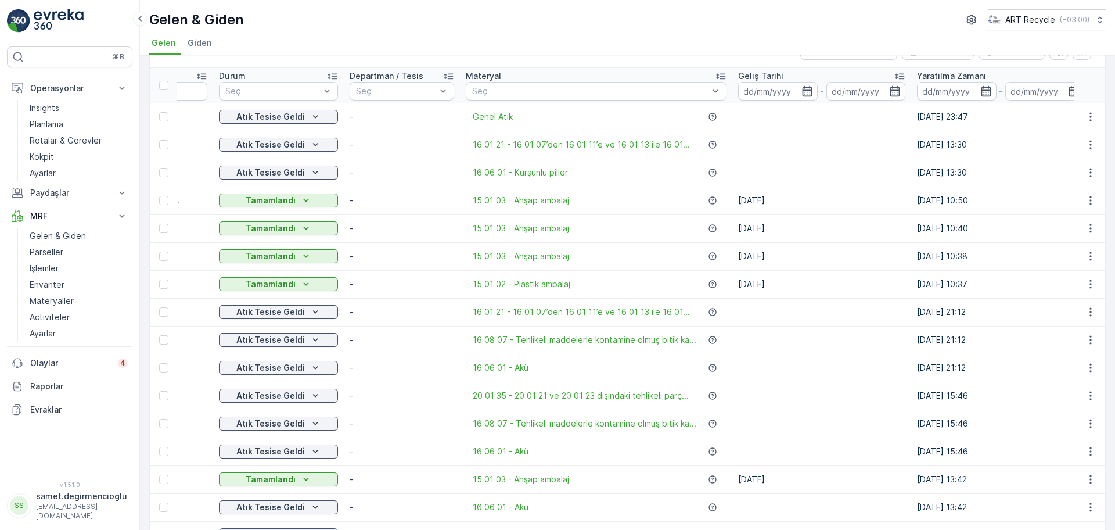
scroll to position [0, 0]
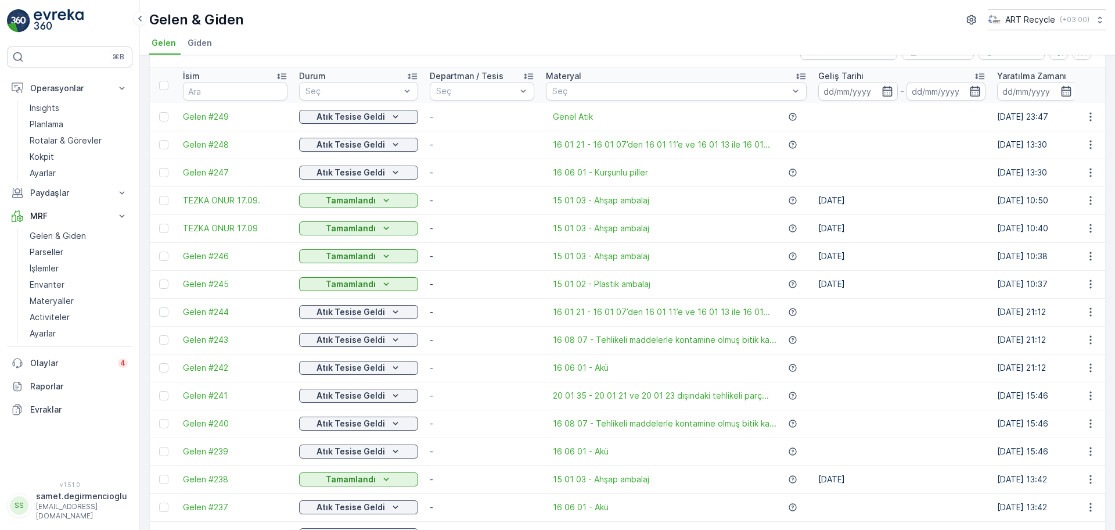
drag, startPoint x: 701, startPoint y: 203, endPoint x: 510, endPoint y: 201, distance: 190.5
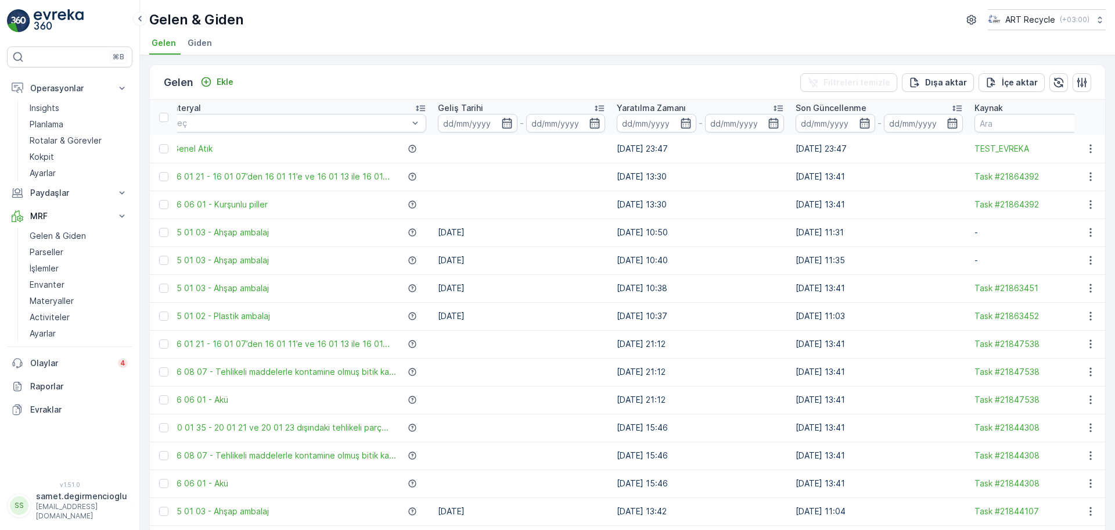
scroll to position [0, 505]
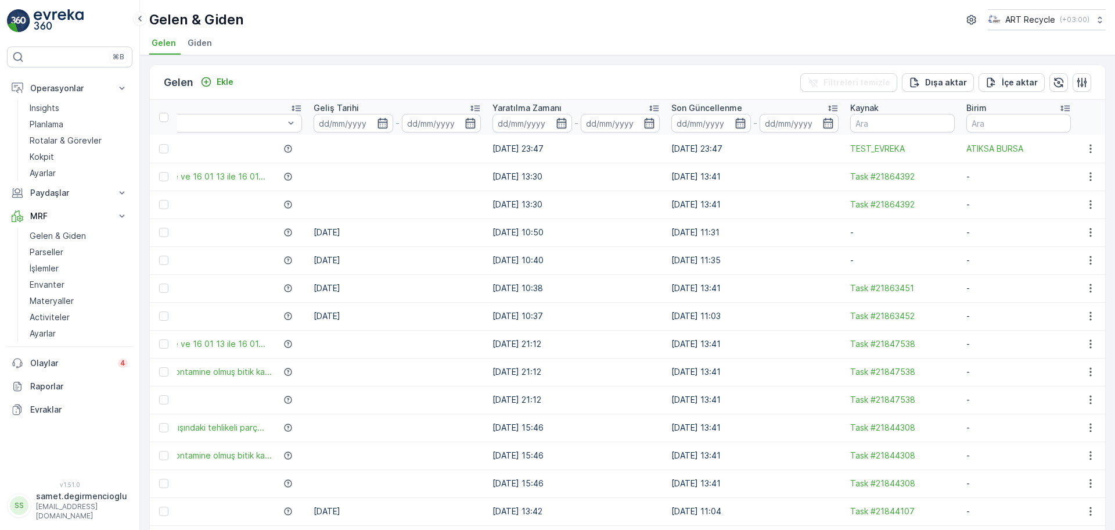
drag, startPoint x: 849, startPoint y: 184, endPoint x: 966, endPoint y: 180, distance: 116.8
click at [1081, 77] on icon "button" at bounding box center [1082, 83] width 12 height 12
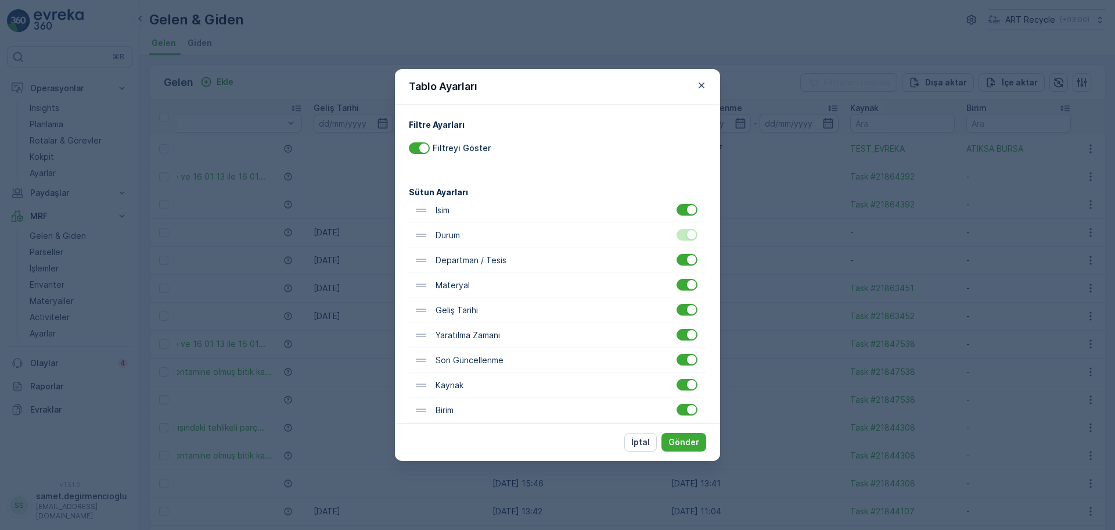
scroll to position [3, 0]
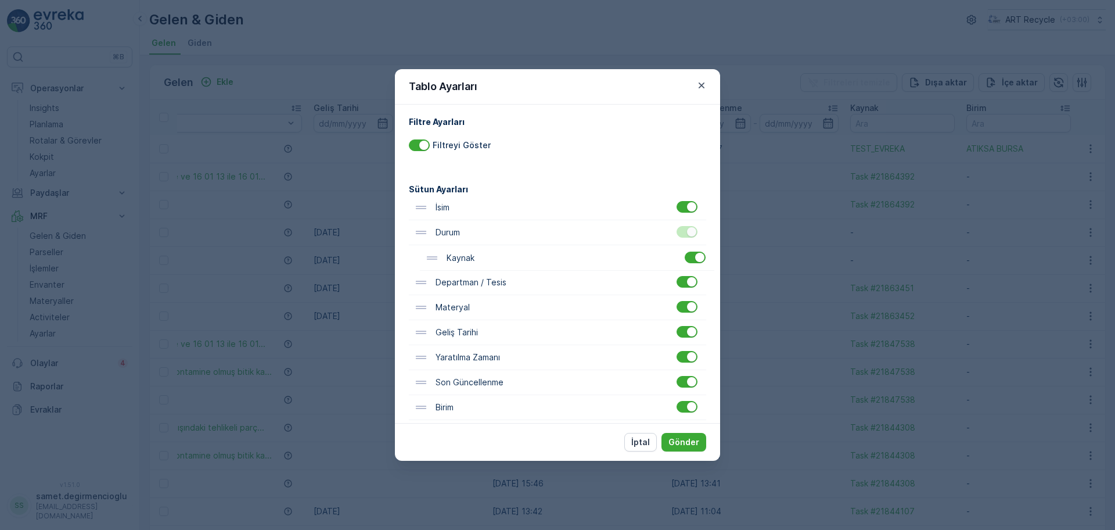
drag, startPoint x: 457, startPoint y: 392, endPoint x: 468, endPoint y: 260, distance: 132.3
click at [468, 260] on div "İsim Durum Departman / Tesis Materyal Geliş Tarihi Yaratılma Zamanı Son Güncell…" at bounding box center [557, 307] width 297 height 225
click at [694, 443] on p "Gönder" at bounding box center [684, 442] width 31 height 12
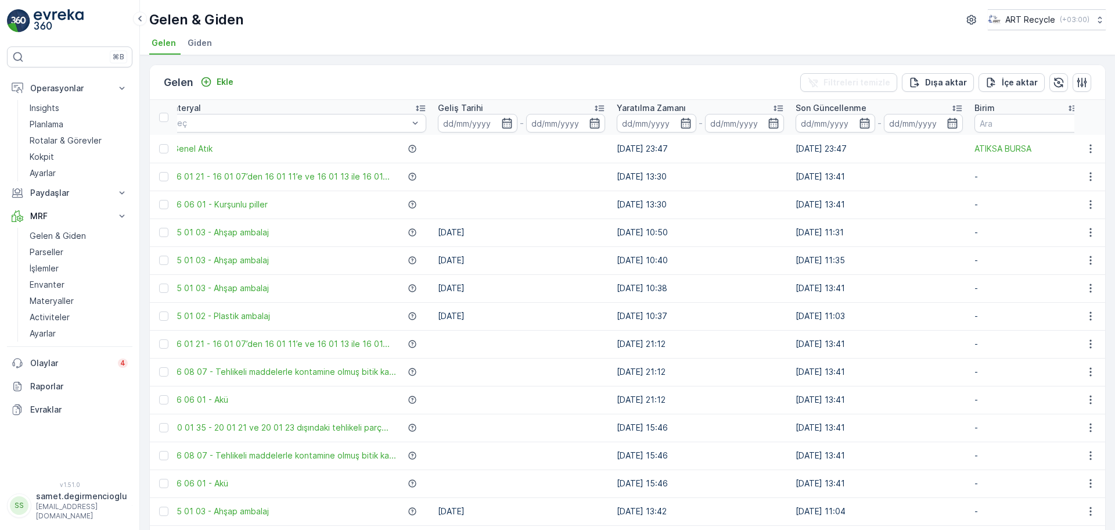
scroll to position [0, 0]
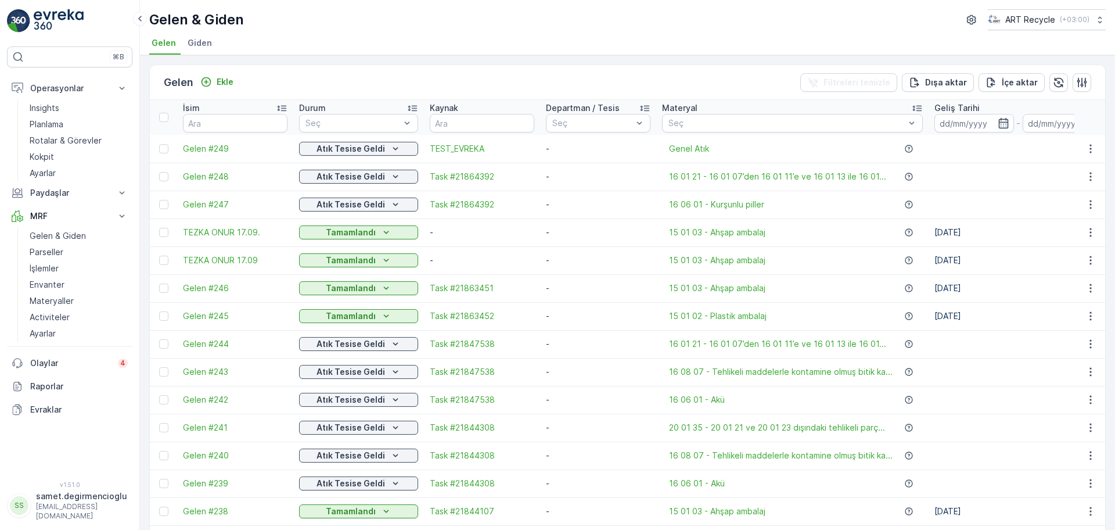
drag, startPoint x: 673, startPoint y: 318, endPoint x: 480, endPoint y: 305, distance: 193.3
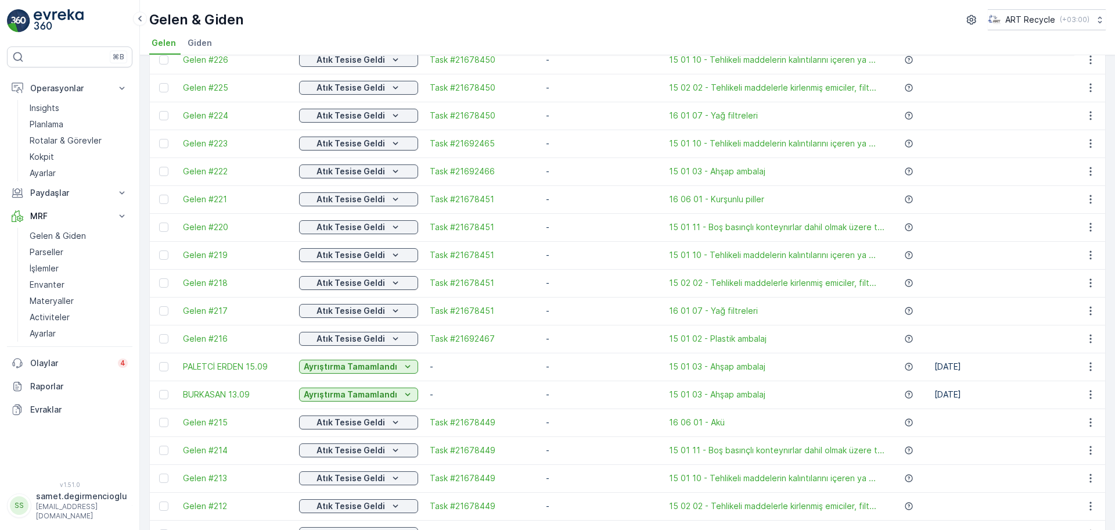
scroll to position [1048, 0]
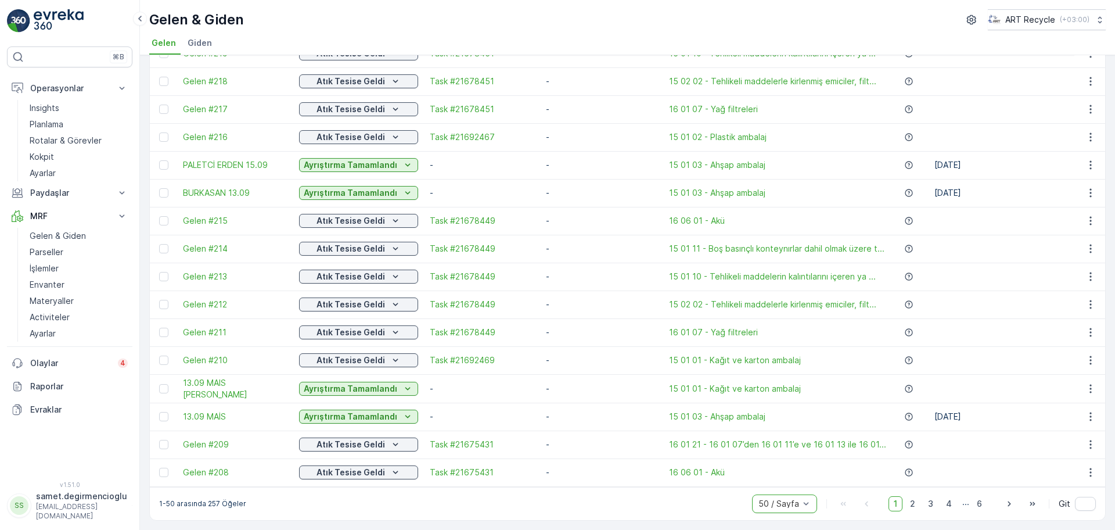
click at [895, 498] on span "1" at bounding box center [896, 503] width 14 height 15
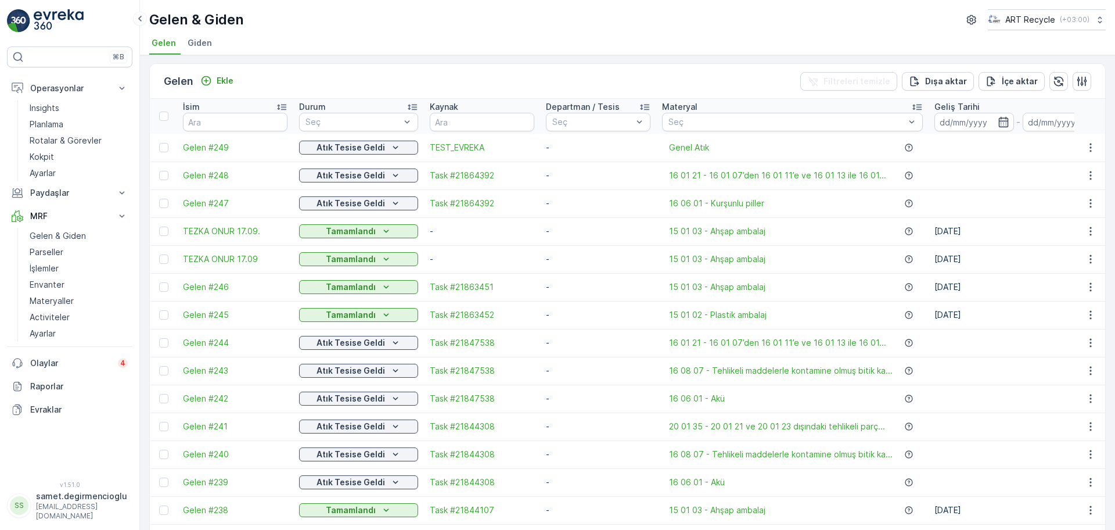
scroll to position [0, 0]
click at [212, 44] on span "Giden" at bounding box center [200, 43] width 24 height 12
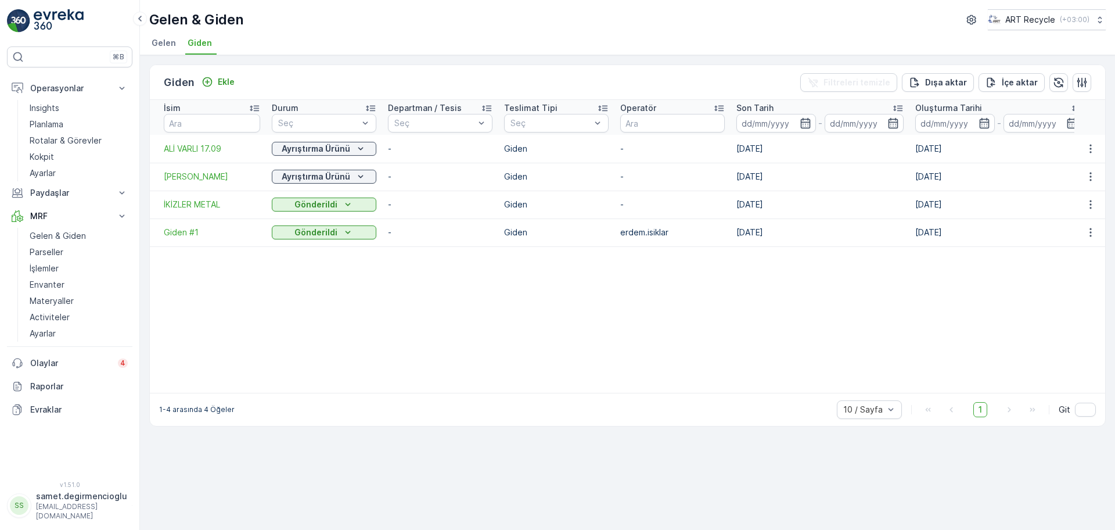
click at [173, 49] on li "Gelen" at bounding box center [164, 45] width 31 height 20
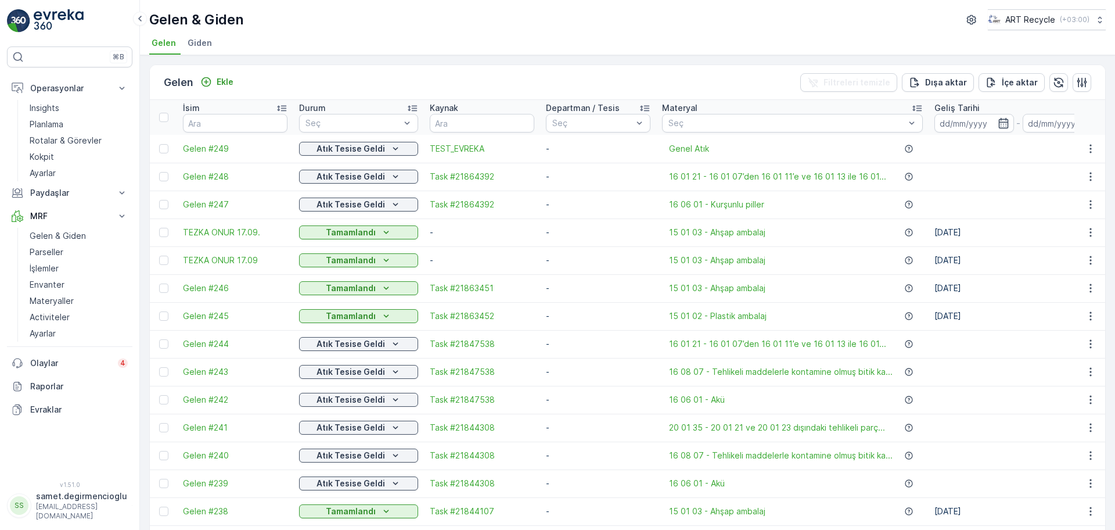
click at [586, 60] on div "Gelen Ekle Filtreleri temizle Dışa aktar İçe aktar İsim Durum Seç Kaynak Depart…" at bounding box center [627, 292] width 975 height 475
click at [201, 52] on li "Giden" at bounding box center [200, 45] width 31 height 20
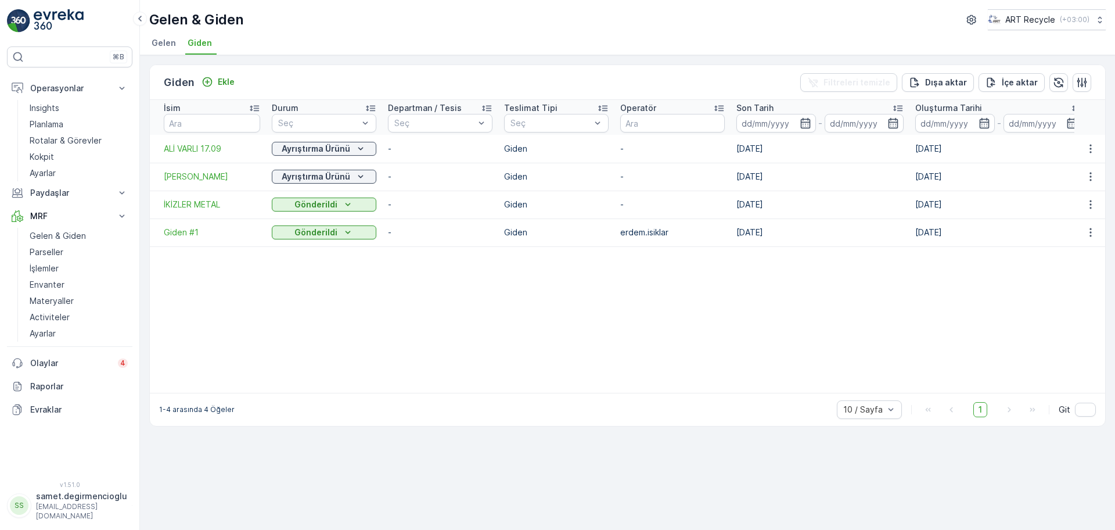
click at [175, 53] on li "Gelen" at bounding box center [164, 45] width 31 height 20
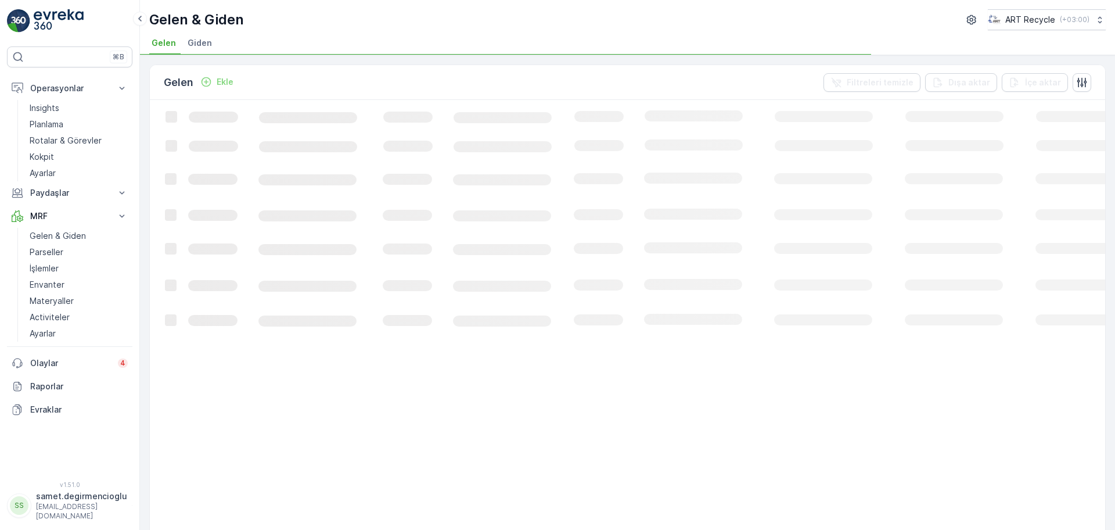
click at [202, 44] on span "Giden" at bounding box center [200, 43] width 24 height 12
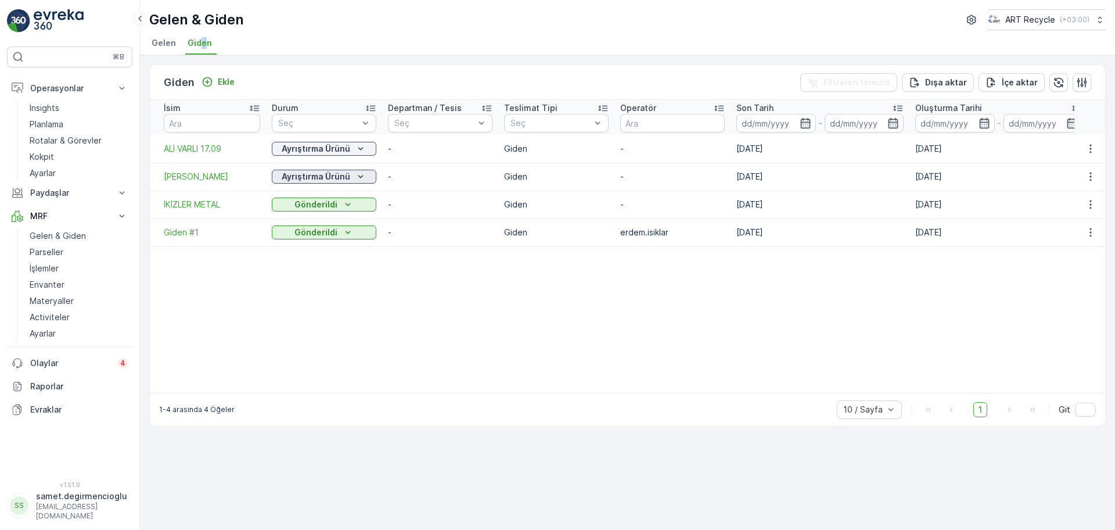
click at [296, 173] on p "Ayrıştırma Ürünü" at bounding box center [316, 177] width 69 height 12
click at [393, 307] on table "İsim Durum Seç Departman / Tesis Seç Teslimat Tipi Seç Operatör Son Tarih - Olu…" at bounding box center [797, 246] width 1295 height 293
click at [342, 178] on p "Ayrıştırma Ürünü" at bounding box center [316, 177] width 69 height 12
click at [319, 210] on span "Gönderime Hazır" at bounding box center [311, 210] width 65 height 12
click at [314, 174] on p "Gönderime Hazır" at bounding box center [316, 177] width 69 height 12
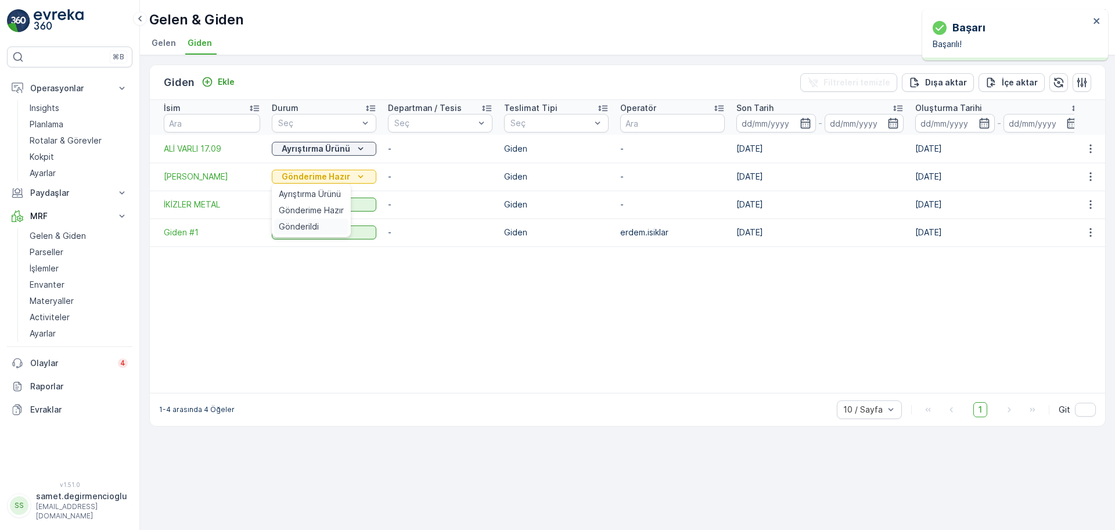
click at [308, 225] on span "Gönderildi" at bounding box center [299, 227] width 40 height 12
click at [321, 147] on p "Ayrıştırma Ürünü" at bounding box center [316, 149] width 69 height 12
click at [311, 174] on div "Gönderime Hazır" at bounding box center [311, 182] width 74 height 16
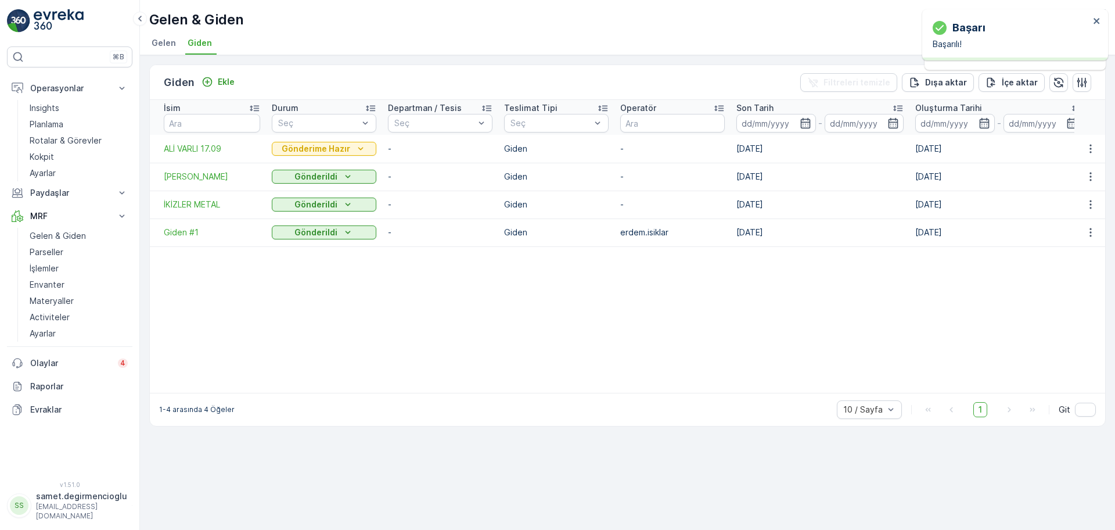
click at [319, 143] on p "Gönderime Hazır" at bounding box center [316, 149] width 69 height 12
click at [314, 195] on span "Gönderildi" at bounding box center [299, 199] width 40 height 12
click at [66, 117] on link "Planlama" at bounding box center [78, 124] width 107 height 16
click at [59, 237] on p "Gelen & Giden" at bounding box center [58, 236] width 56 height 12
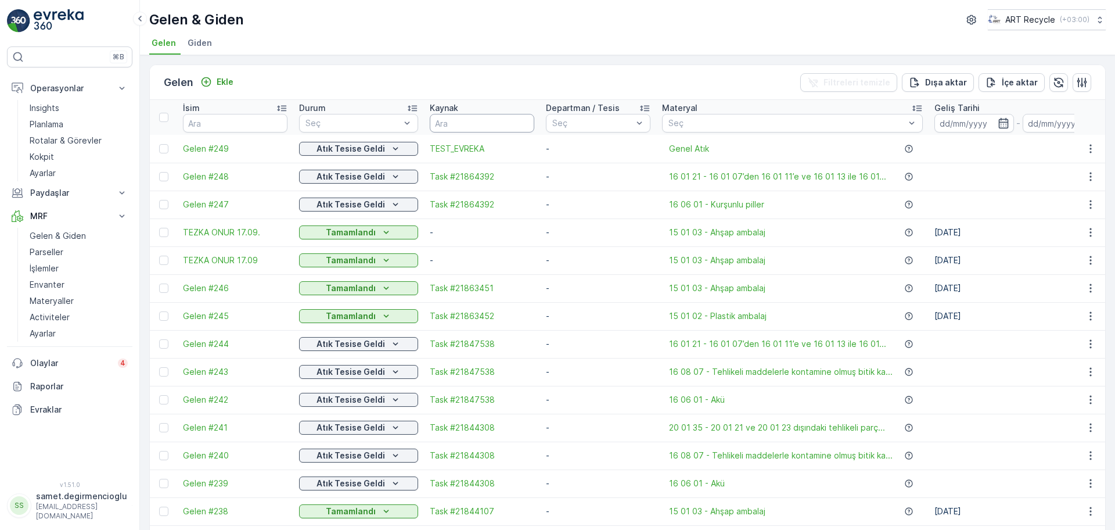
click at [464, 123] on input "text" at bounding box center [482, 123] width 105 height 19
paste input "21941553"
type input "21941553"
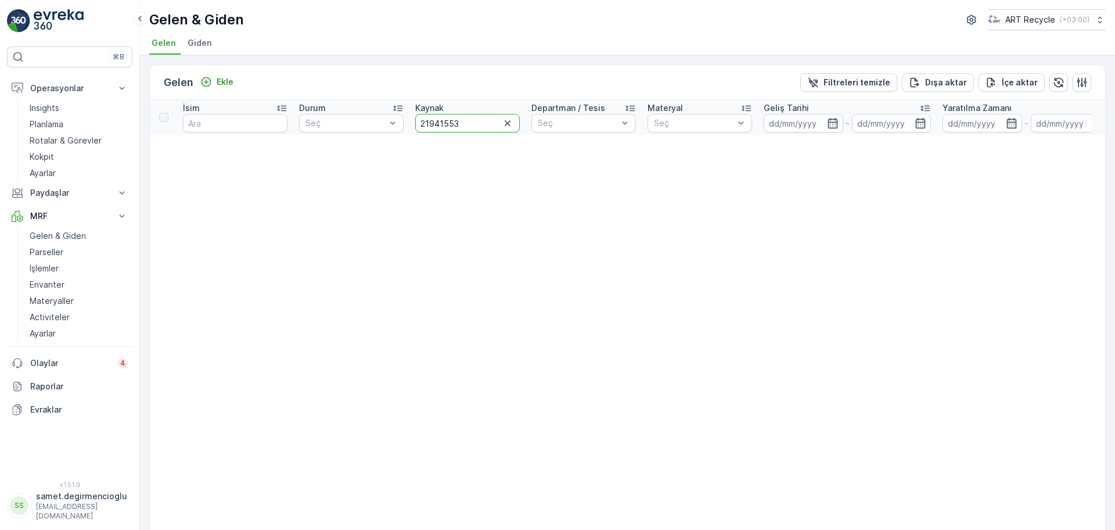
drag, startPoint x: 468, startPoint y: 123, endPoint x: 281, endPoint y: 113, distance: 186.8
click at [282, 113] on tr "İsim Durum Seç Kaynak 21941553 Departman / Tesis Seç Materyal Seç Geliş Tarihi …" at bounding box center [787, 117] width 1275 height 35
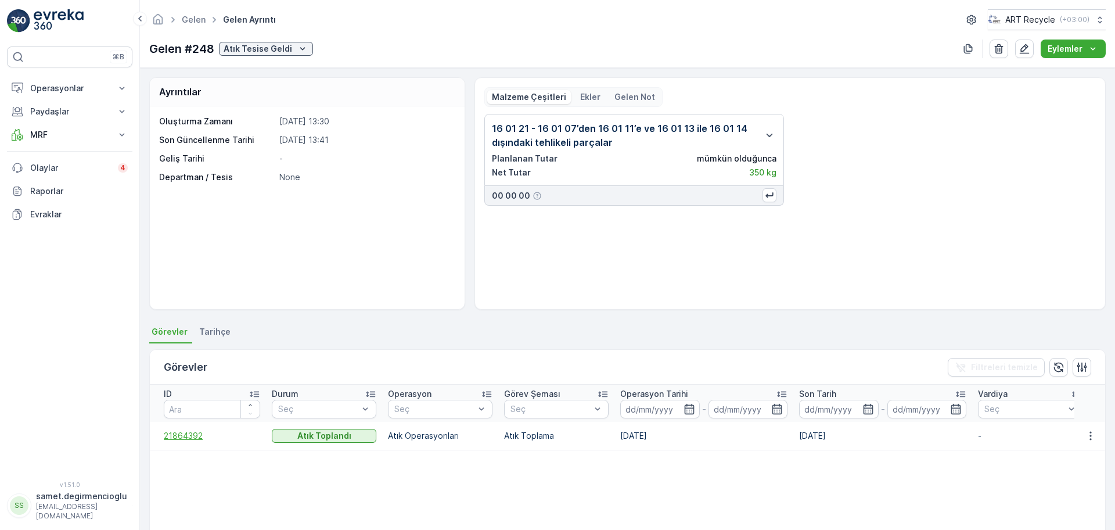
click at [189, 437] on span "21864392" at bounding box center [212, 436] width 96 height 12
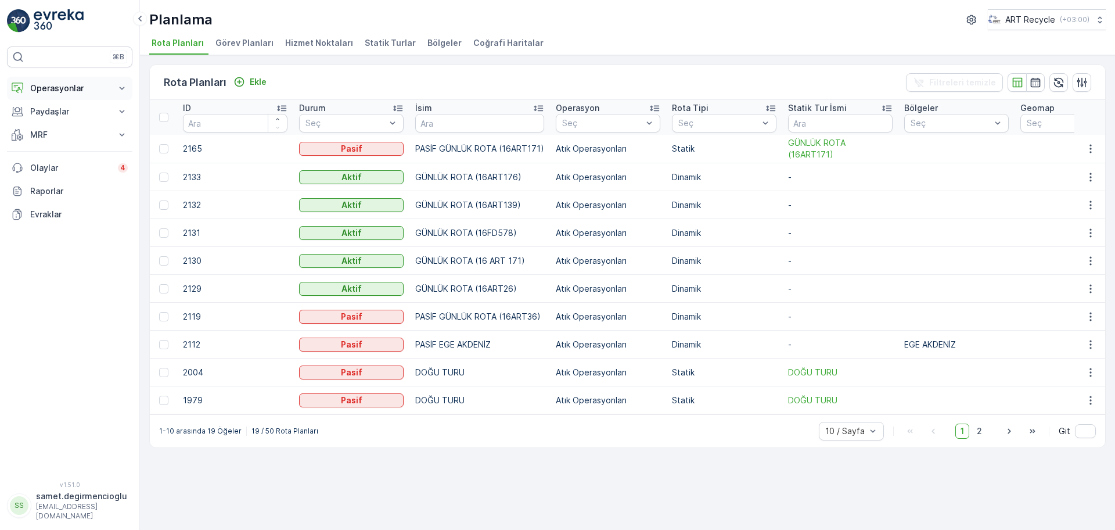
click at [81, 80] on button "Operasyonlar" at bounding box center [69, 88] width 125 height 23
click at [70, 135] on p "Rotalar & Görevler" at bounding box center [66, 141] width 72 height 12
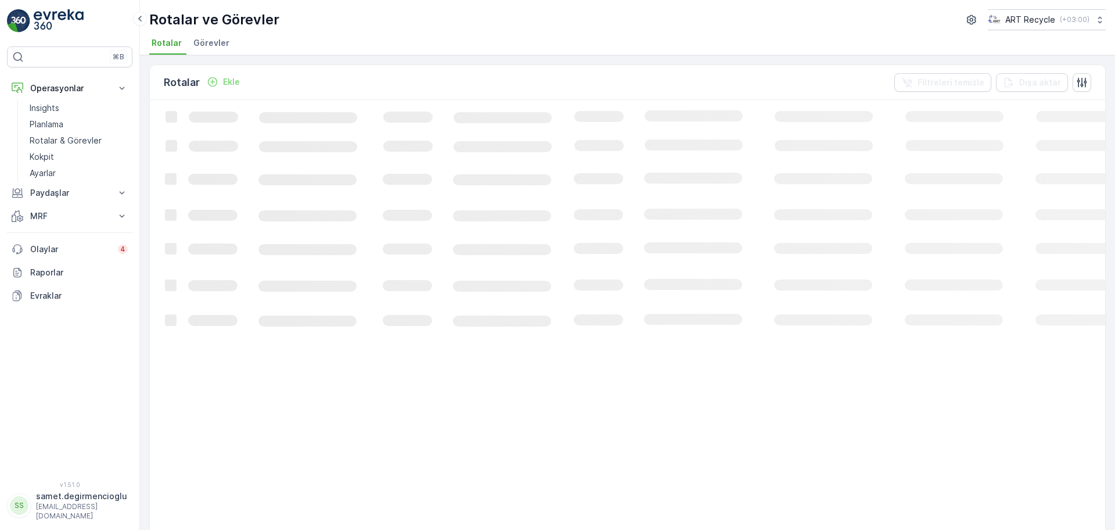
click at [207, 46] on span "Görevler" at bounding box center [211, 43] width 36 height 12
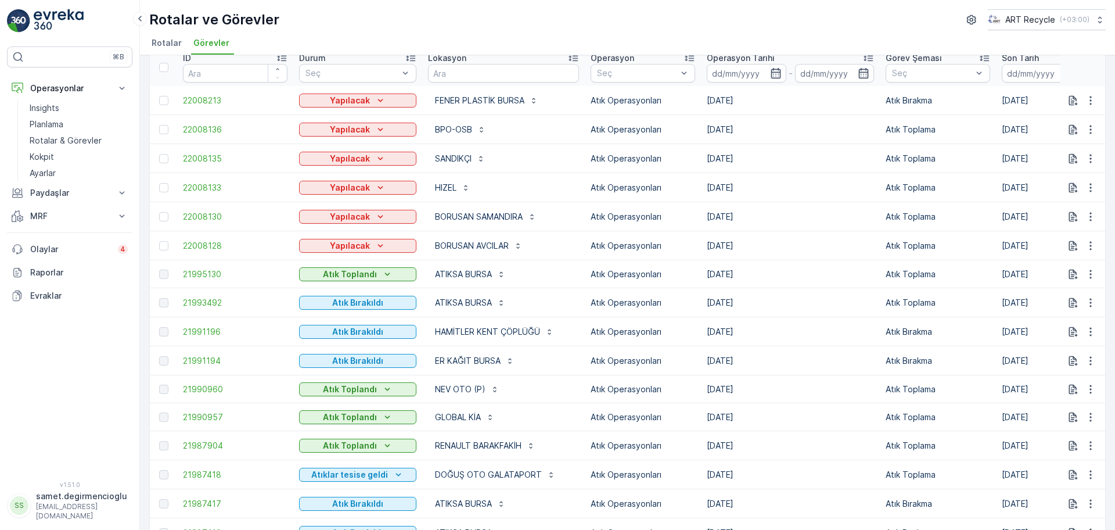
scroll to position [73, 0]
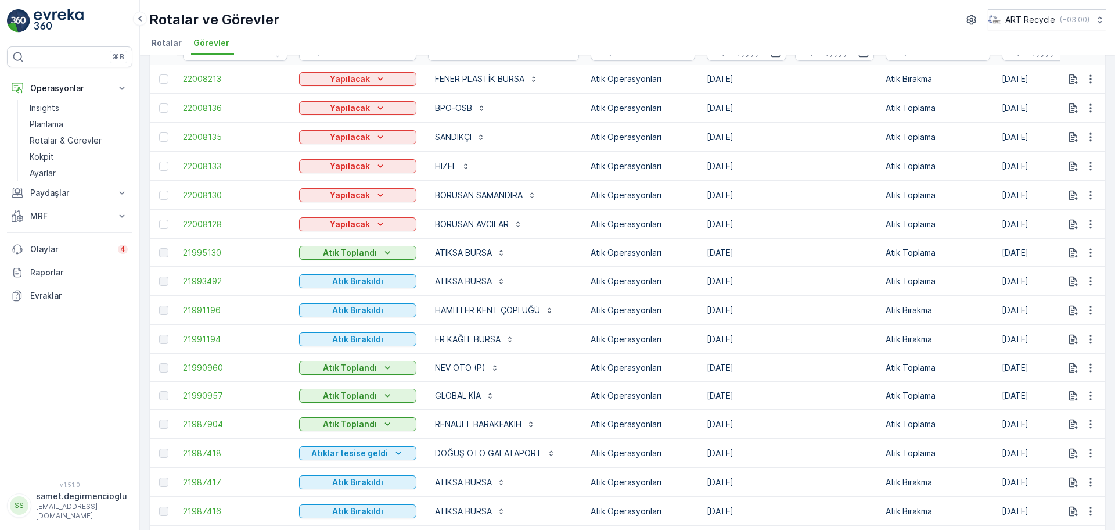
click at [370, 375] on div "Atık Toplandı" at bounding box center [357, 368] width 117 height 16
click at [376, 369] on div "Atık Toplandı" at bounding box center [358, 368] width 108 height 12
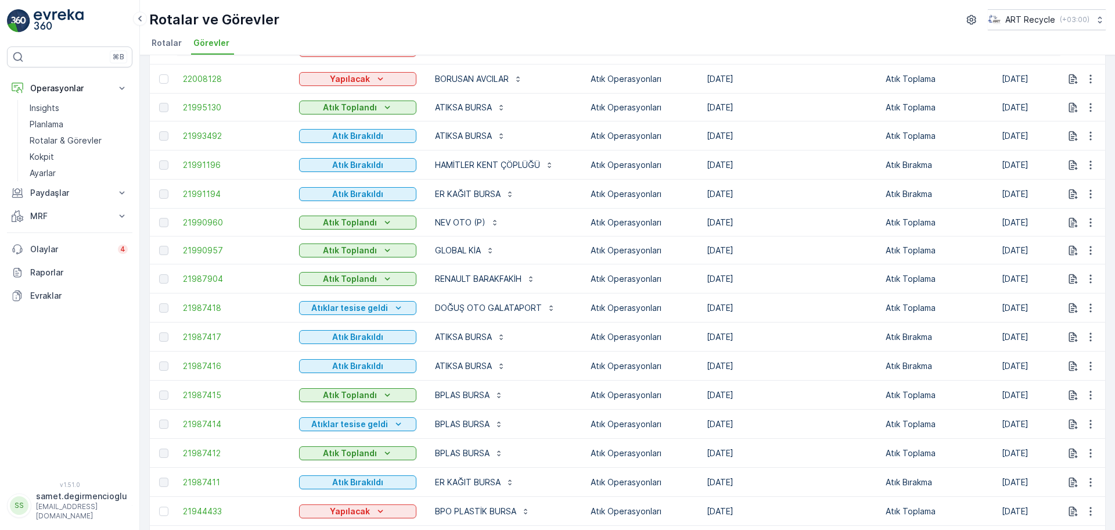
scroll to position [290, 0]
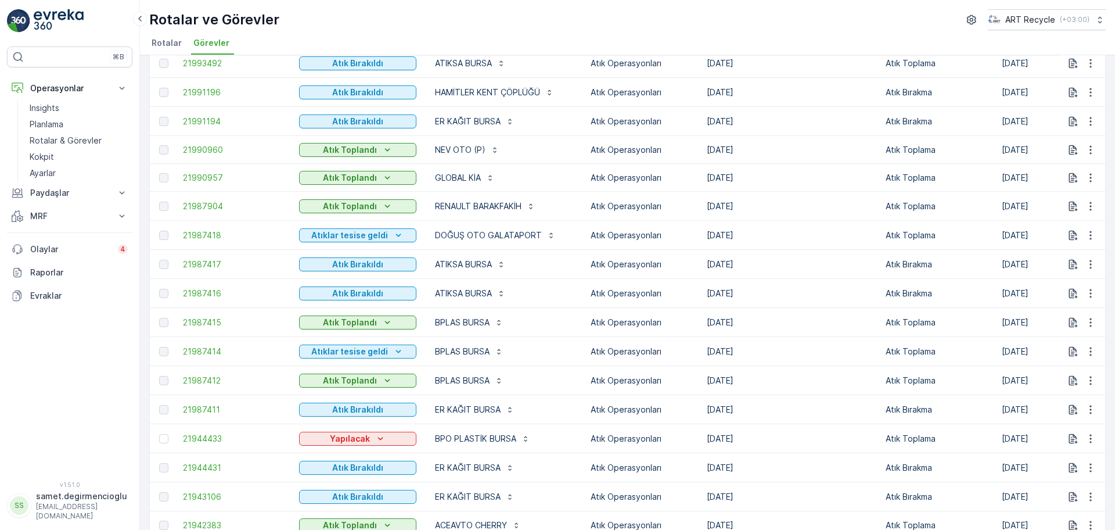
click at [341, 213] on button "Atık Toplandı" at bounding box center [357, 206] width 117 height 14
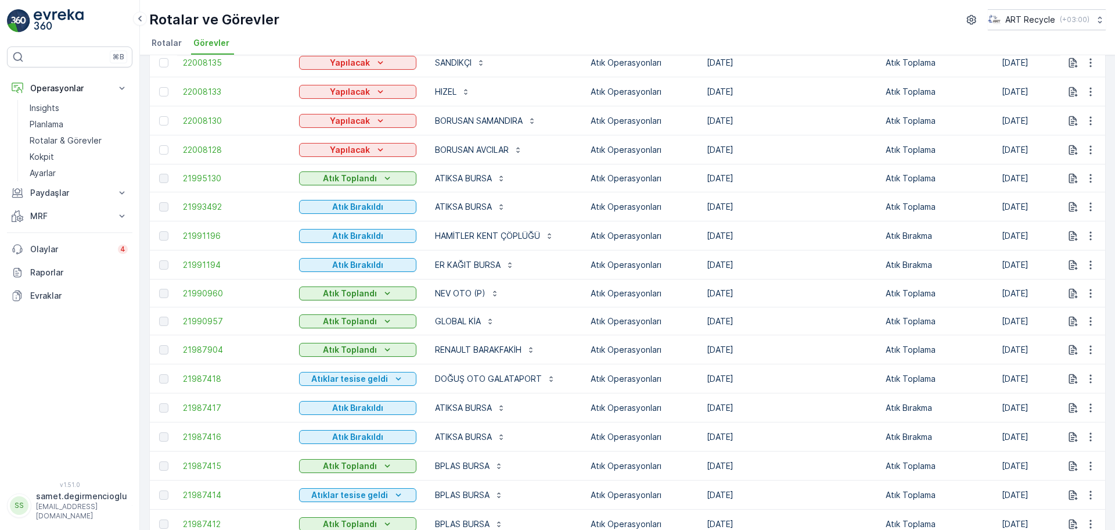
scroll to position [0, 0]
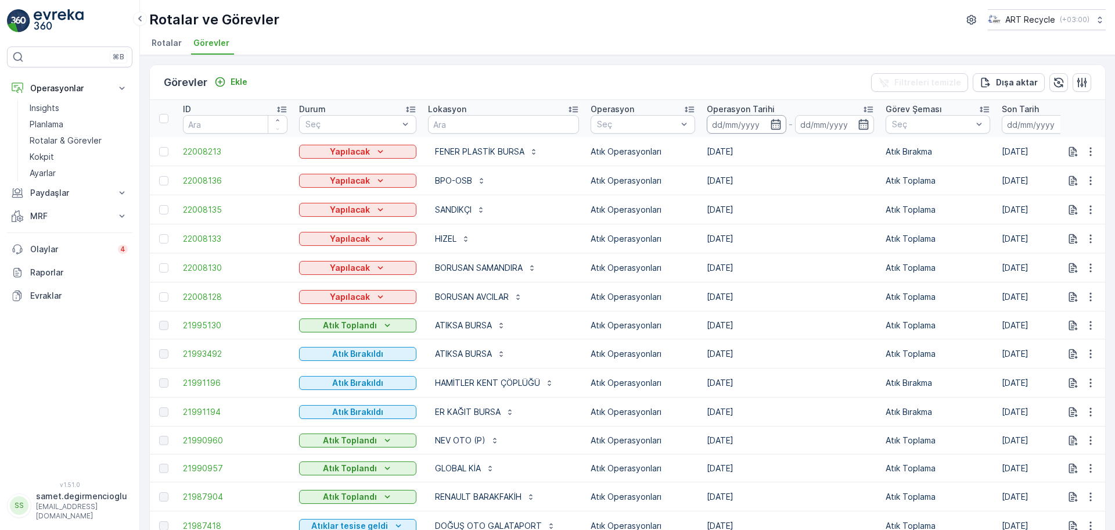
click at [751, 123] on input at bounding box center [747, 124] width 80 height 19
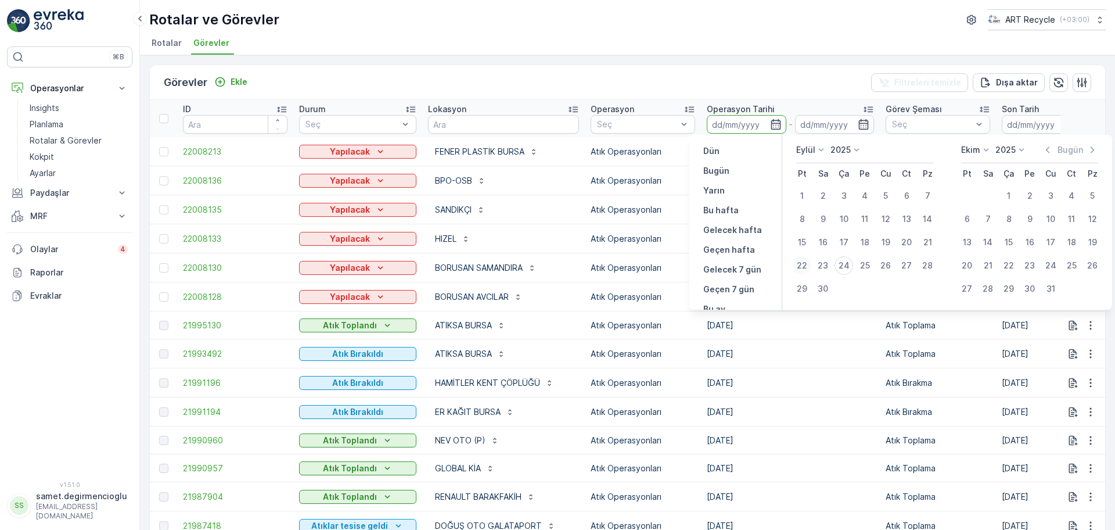
click at [803, 263] on div "22" at bounding box center [802, 265] width 19 height 19
type input "22.09.2025"
click at [591, 270] on p "Atık Operasyonları" at bounding box center [643, 268] width 105 height 12
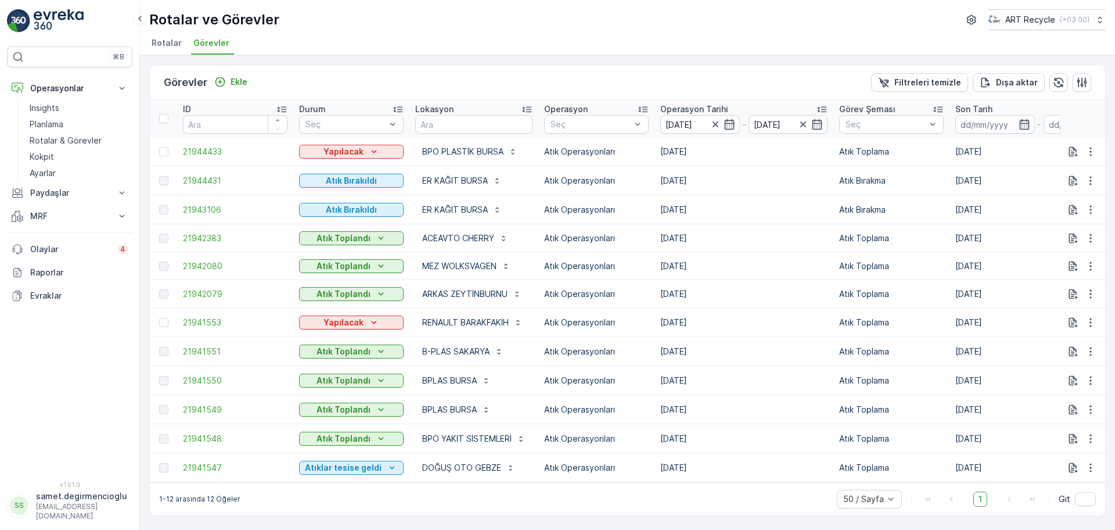
scroll to position [1, 0]
click at [342, 320] on p "Yapılacak" at bounding box center [344, 323] width 40 height 12
click at [342, 339] on span "Müşteriye gelindi" at bounding box center [339, 339] width 67 height 12
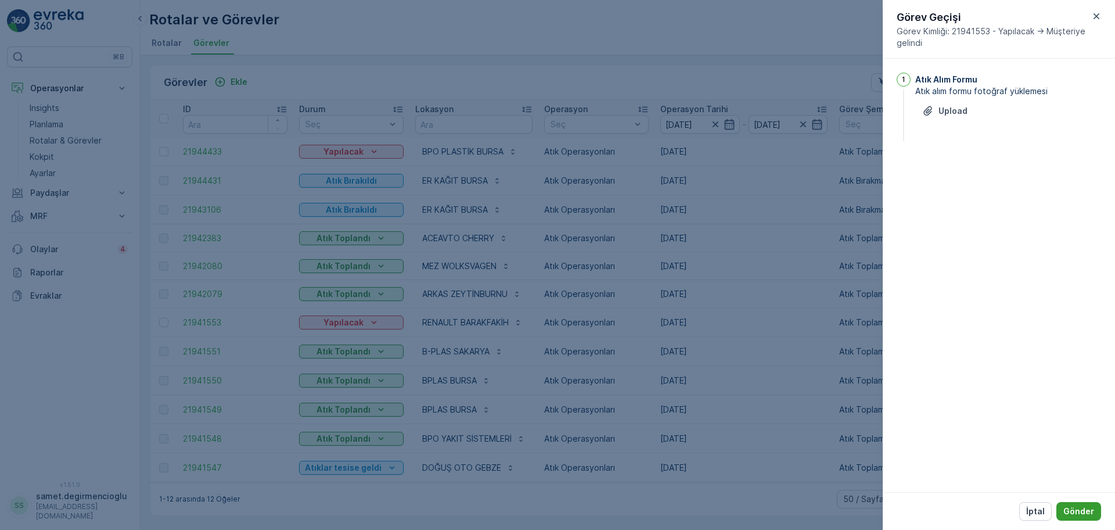
click at [1093, 505] on p "Gönder" at bounding box center [1079, 511] width 31 height 12
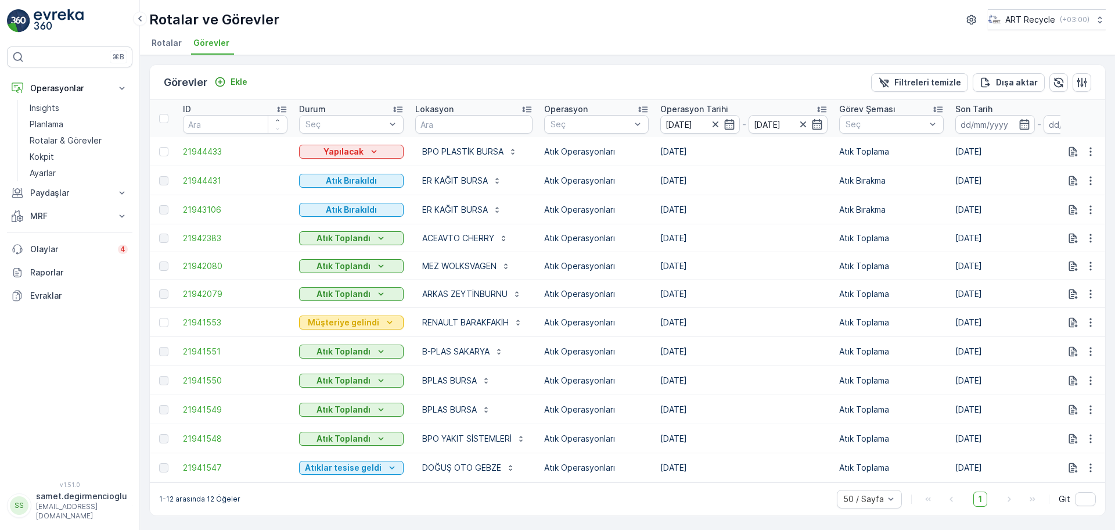
click at [350, 319] on p "Müşteriye gelindi" at bounding box center [343, 323] width 71 height 12
click at [344, 333] on span "Atık Toplandı" at bounding box center [331, 339] width 51 height 12
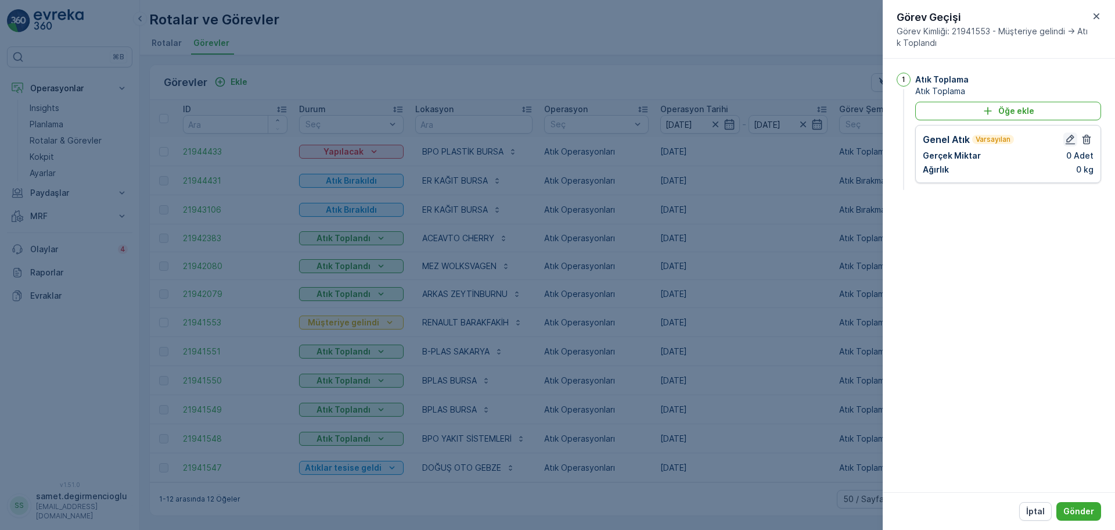
click at [1066, 142] on icon "button" at bounding box center [1071, 140] width 12 height 12
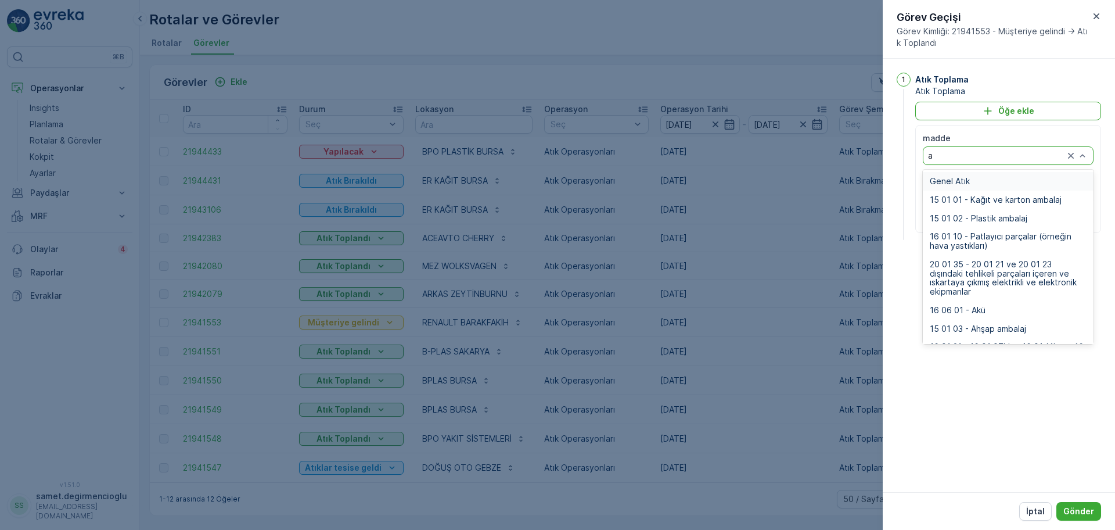
type input "ah"
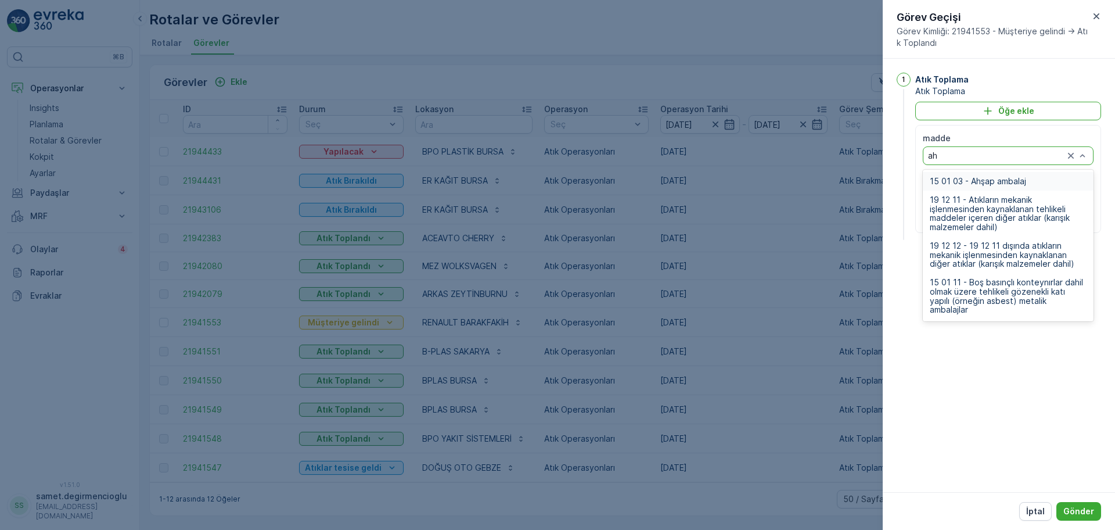
click at [983, 173] on div "15 01 03 - Ahşap ambalaj" at bounding box center [1008, 181] width 171 height 19
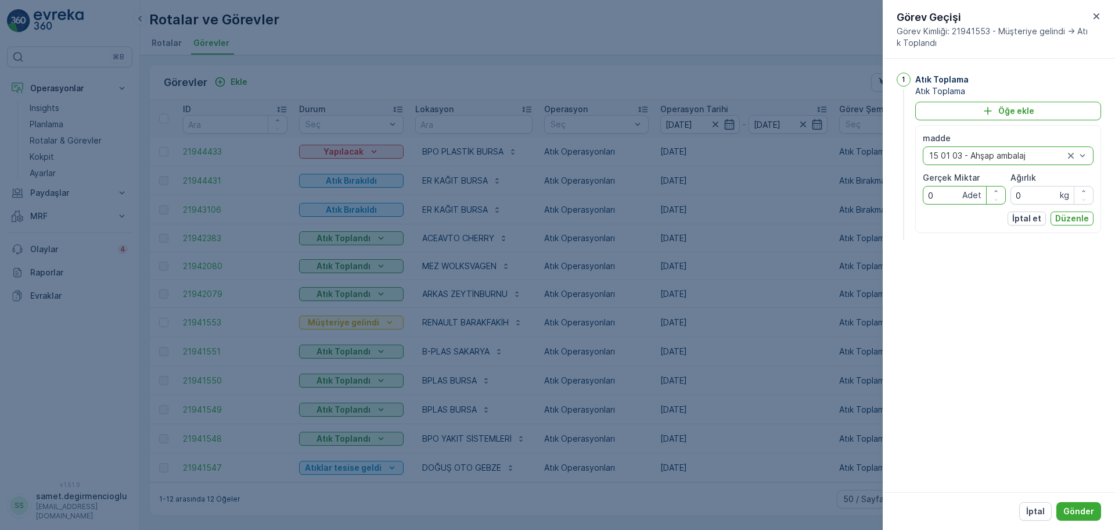
click at [959, 192] on Miktar "0" at bounding box center [964, 195] width 83 height 19
drag, startPoint x: 951, startPoint y: 195, endPoint x: 742, endPoint y: 193, distance: 209.1
click at [742, 193] on div "Görevler Ekle Filtreleri temizle Dışa aktar ID Durum Seç Lokasyon Operasyon Seç…" at bounding box center [627, 289] width 957 height 451
type Miktar "2480"
drag, startPoint x: 1035, startPoint y: 191, endPoint x: 886, endPoint y: 188, distance: 148.7
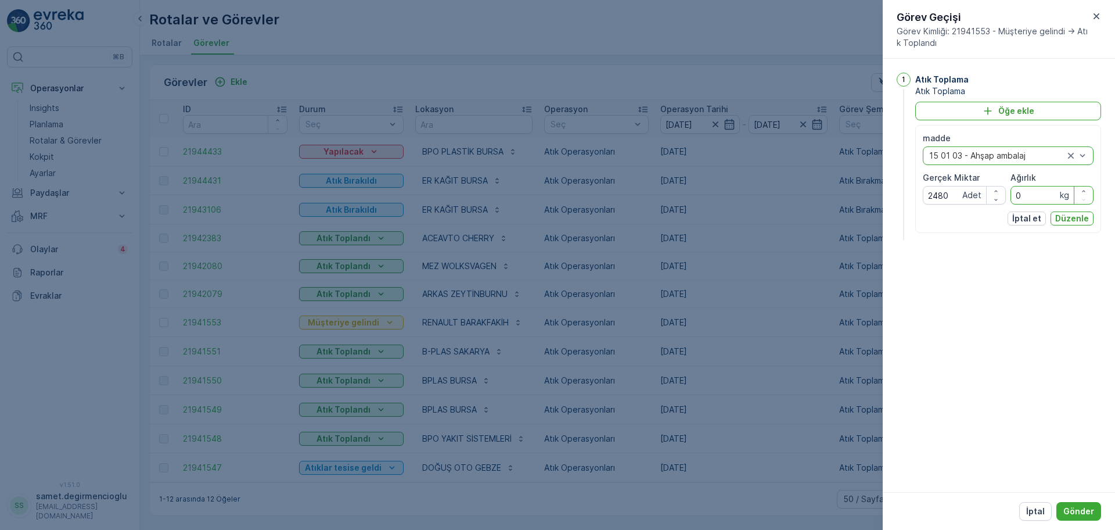
click at [892, 188] on div "1 Atık Toplama Atık Toplama Öğe ekle madde option 15 01 03 - Ahşap ambalaj, sel…" at bounding box center [999, 275] width 232 height 433
type input "2480"
click at [1060, 222] on p "Düzenle" at bounding box center [1072, 219] width 34 height 12
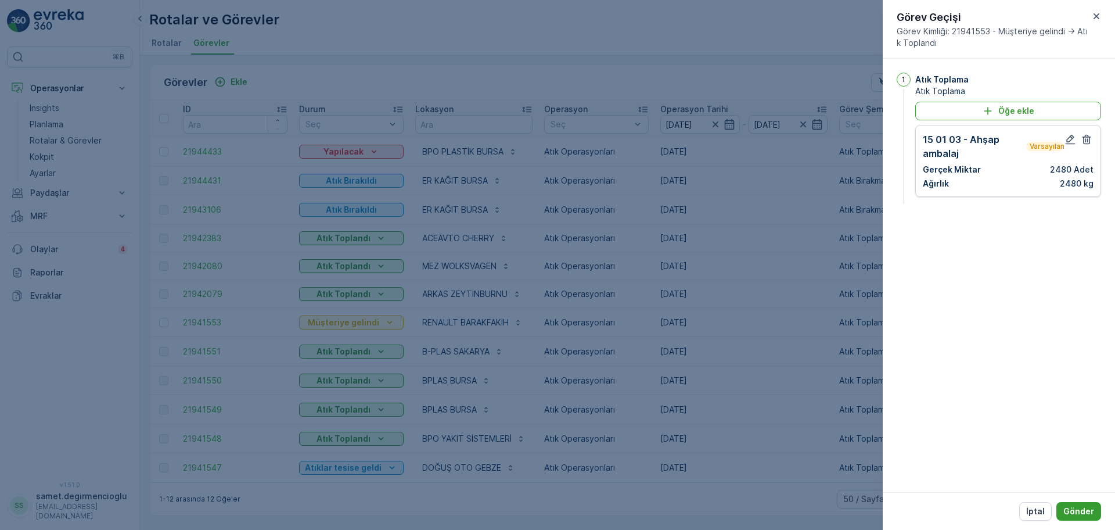
click at [1077, 504] on button "Gönder" at bounding box center [1079, 511] width 45 height 19
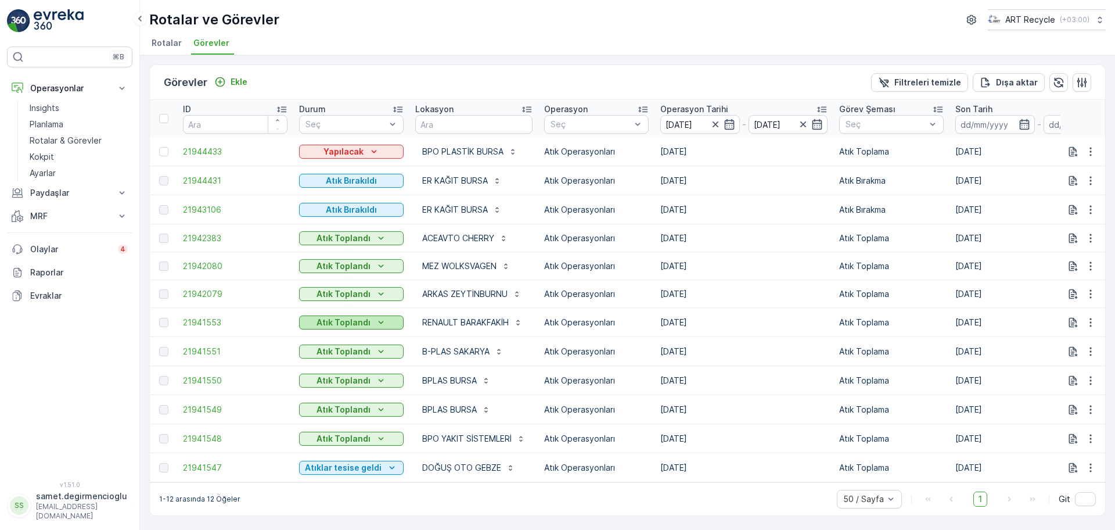
click at [370, 321] on div "Atık Toplandı" at bounding box center [351, 323] width 95 height 12
click at [349, 335] on span "Atıklar tesise geldi" at bounding box center [341, 339] width 71 height 12
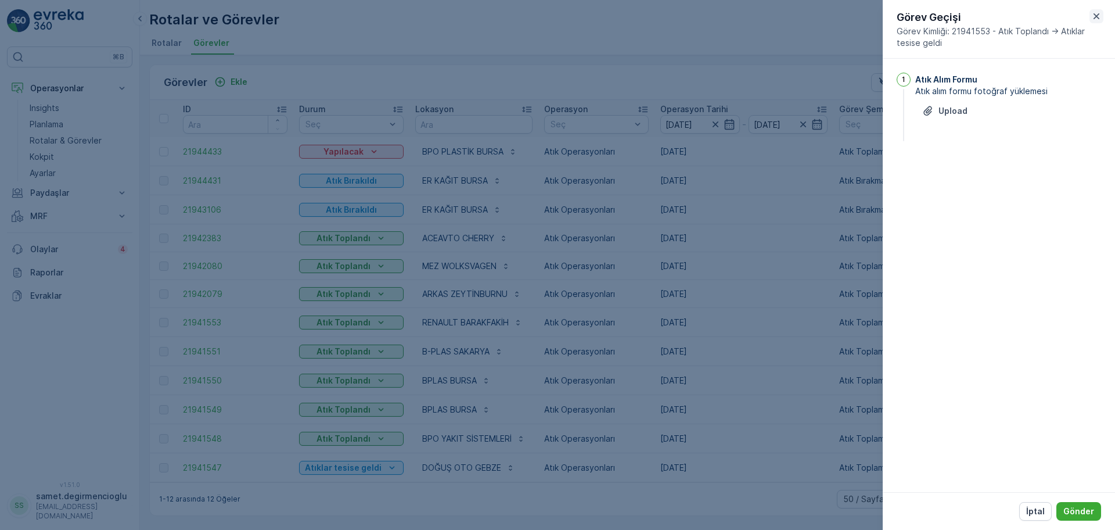
click at [1096, 15] on icon "button" at bounding box center [1097, 16] width 6 height 6
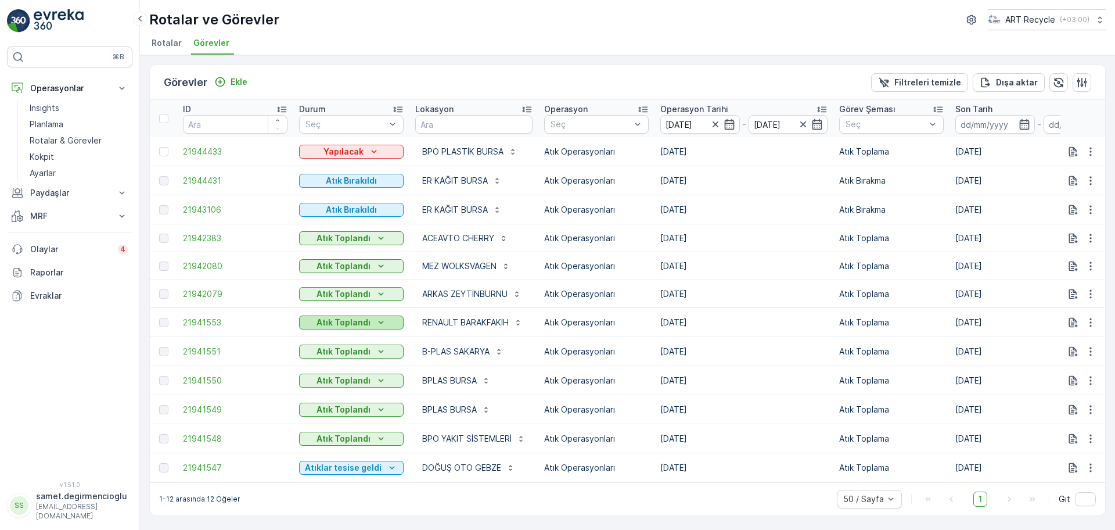
click at [356, 317] on p "Atık Toplandı" at bounding box center [344, 323] width 54 height 12
click at [351, 337] on span "Atıklar tesise geldi" at bounding box center [341, 339] width 71 height 12
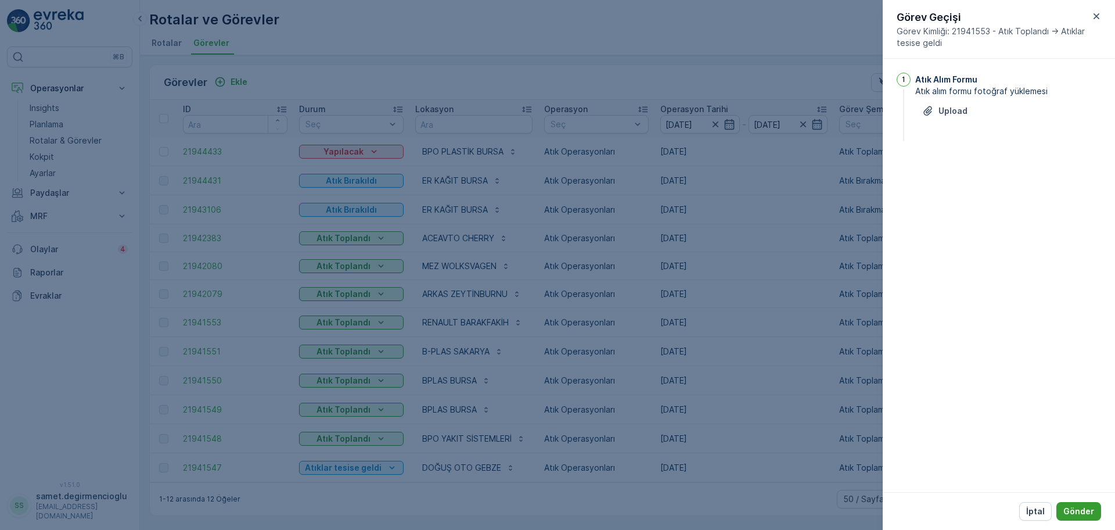
click at [1076, 510] on p "Gönder" at bounding box center [1079, 511] width 31 height 12
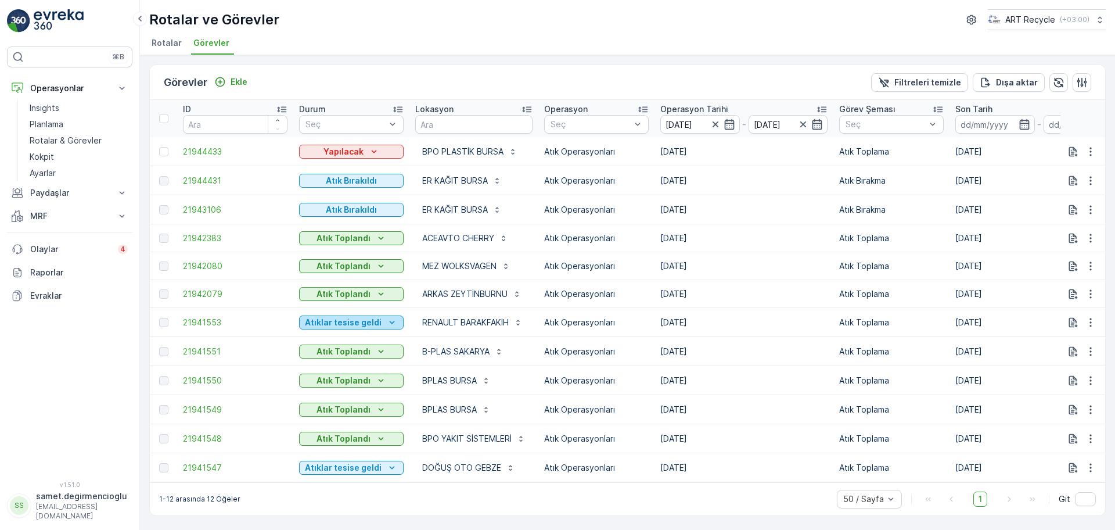
click at [375, 321] on p "Atıklar tesise geldi" at bounding box center [343, 323] width 77 height 12
click at [186, 319] on span "21941553" at bounding box center [235, 323] width 105 height 12
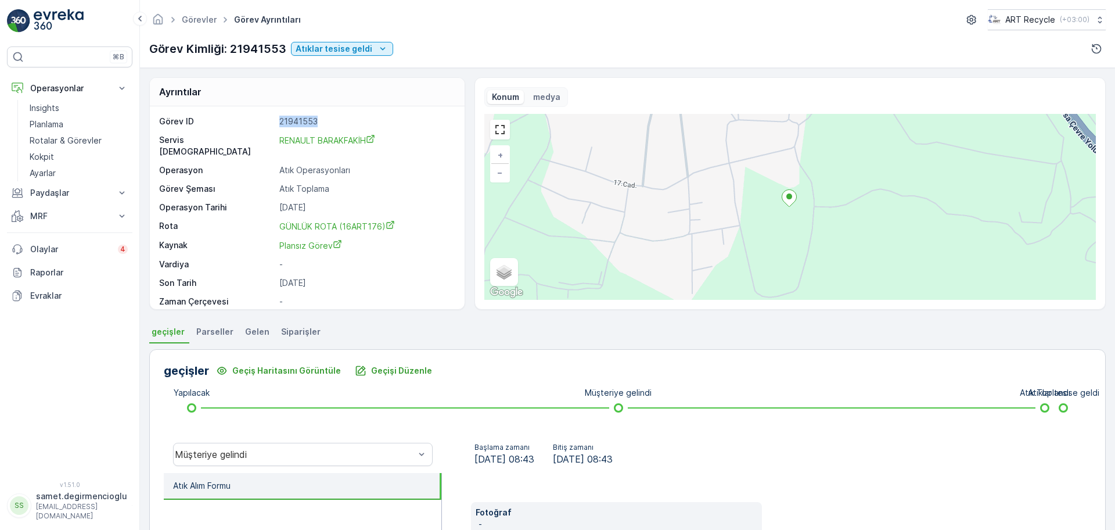
drag, startPoint x: 336, startPoint y: 112, endPoint x: 277, endPoint y: 117, distance: 59.5
click at [277, 117] on div "Görev ID 21941553 Servis Noktası RENAULT BARAKFAKİH Operasyon Atık Operasyonlar…" at bounding box center [307, 207] width 315 height 203
copy p "21941553"
click at [65, 120] on link "Planlama" at bounding box center [78, 124] width 107 height 16
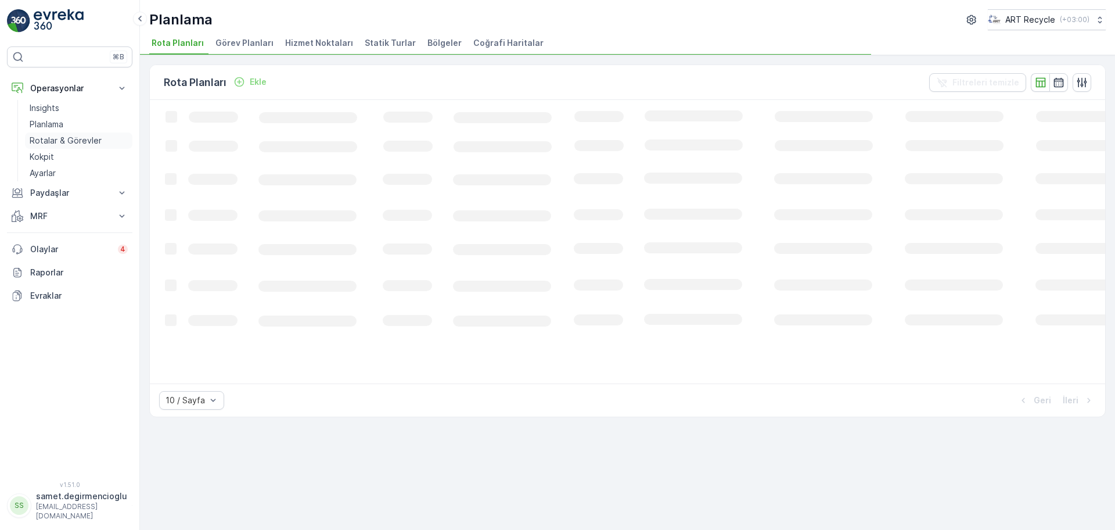
click at [51, 135] on p "Rotalar & Görevler" at bounding box center [66, 141] width 72 height 12
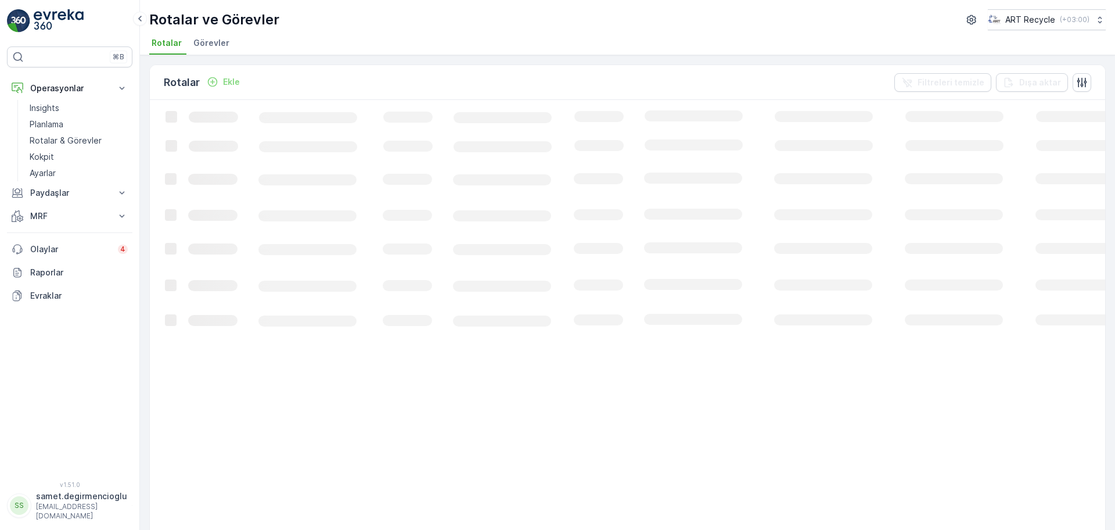
click at [222, 47] on span "Görevler" at bounding box center [211, 43] width 36 height 12
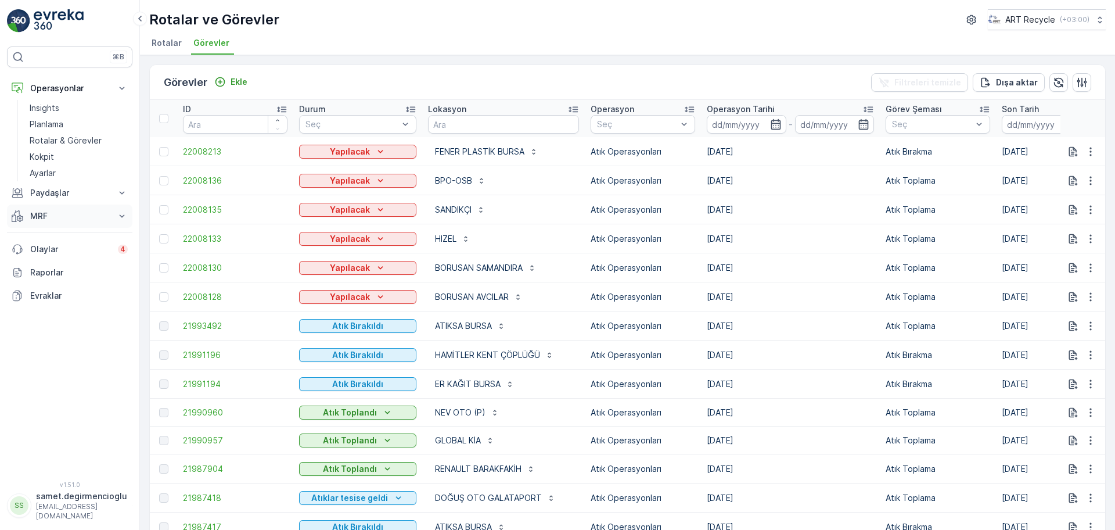
click at [104, 213] on p "MRF" at bounding box center [69, 216] width 79 height 12
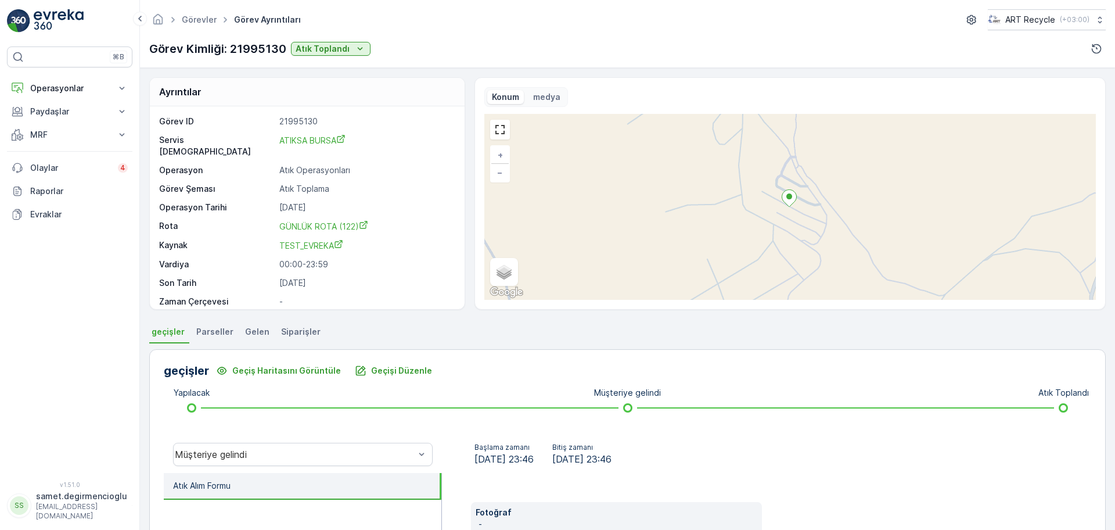
click at [468, 62] on div "Görevler Görev Ayrıntıları ART Recycle ( +03:00 ) Görev Kimliği: 21995130 Atık …" at bounding box center [627, 34] width 975 height 68
click at [250, 333] on span "Gelen" at bounding box center [257, 332] width 24 height 12
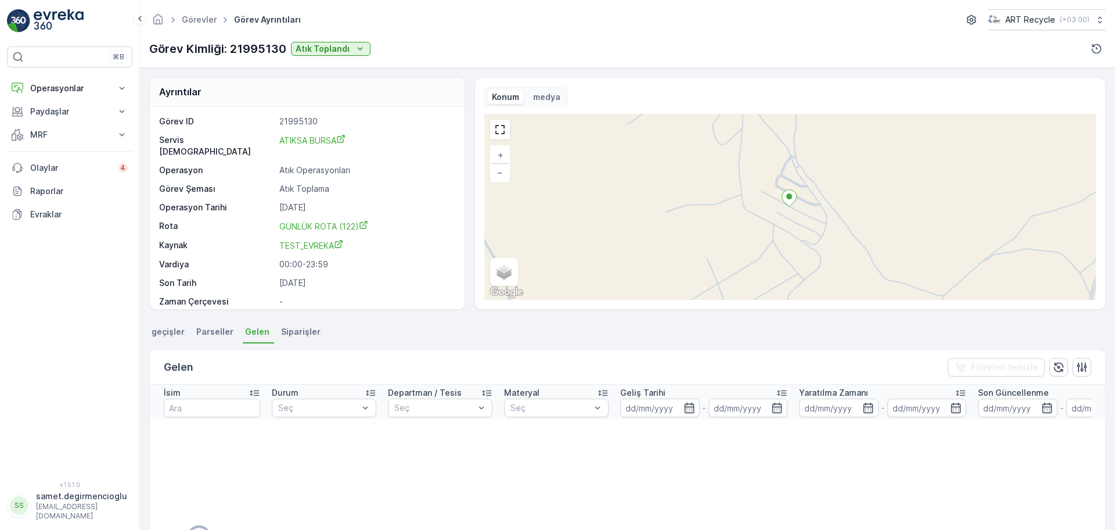
click at [166, 342] on li "geçişler" at bounding box center [169, 334] width 40 height 20
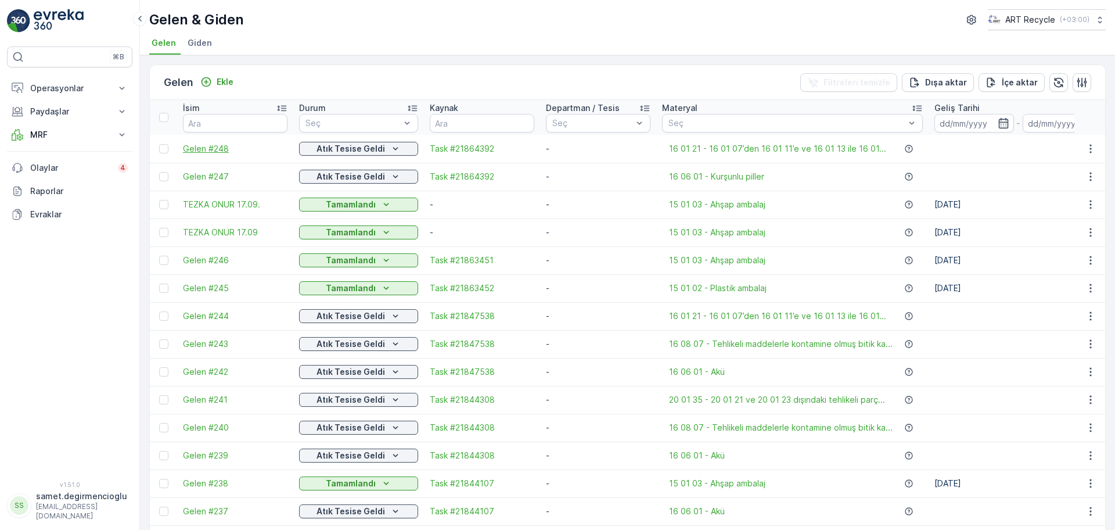
click at [209, 143] on span "Gelen #248" at bounding box center [235, 149] width 105 height 12
